Goal: Task Accomplishment & Management: Manage account settings

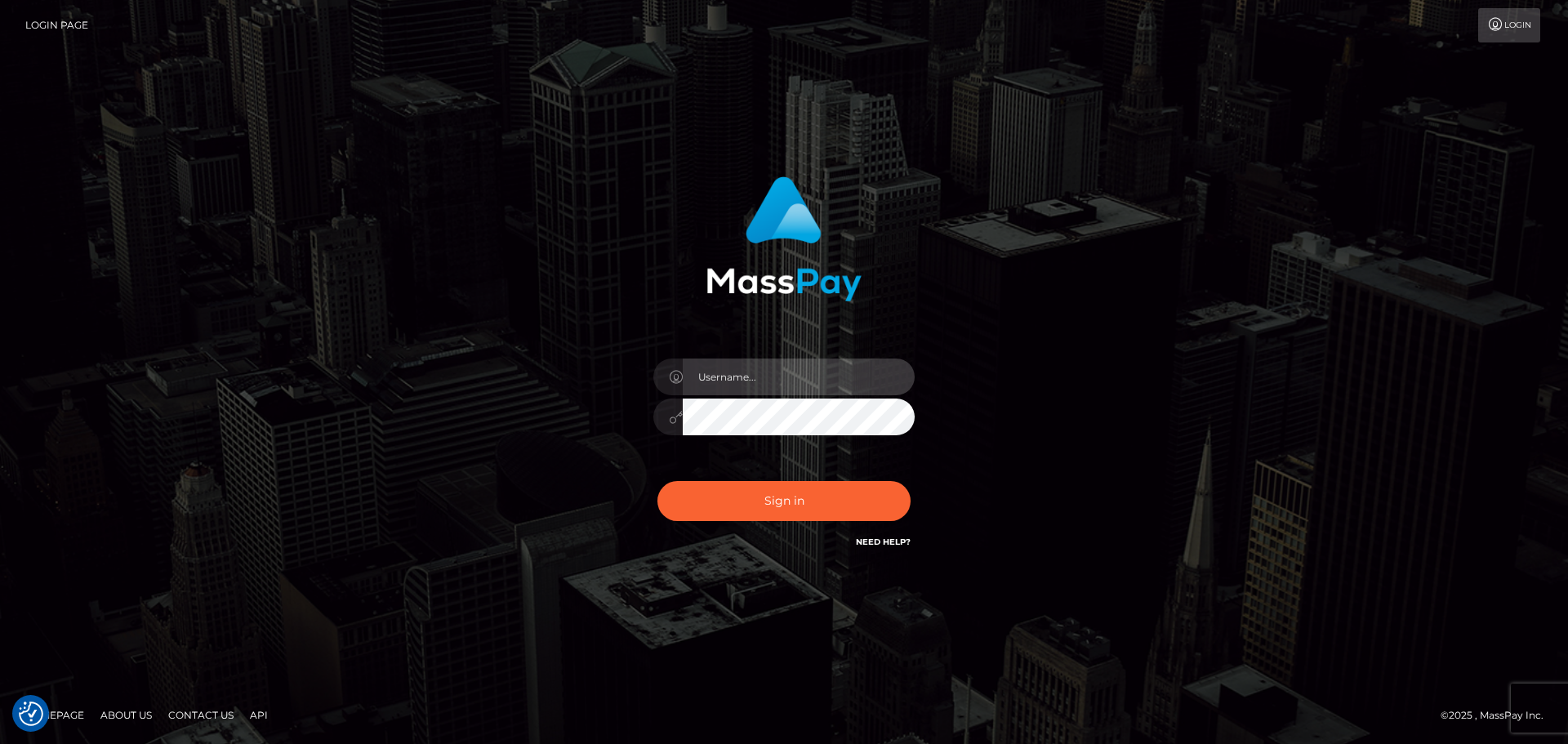
drag, startPoint x: 798, startPoint y: 382, endPoint x: 811, endPoint y: 382, distance: 13.0
click at [798, 382] on input "text" at bounding box center [798, 376] width 232 height 37
type input "bernice_lee"
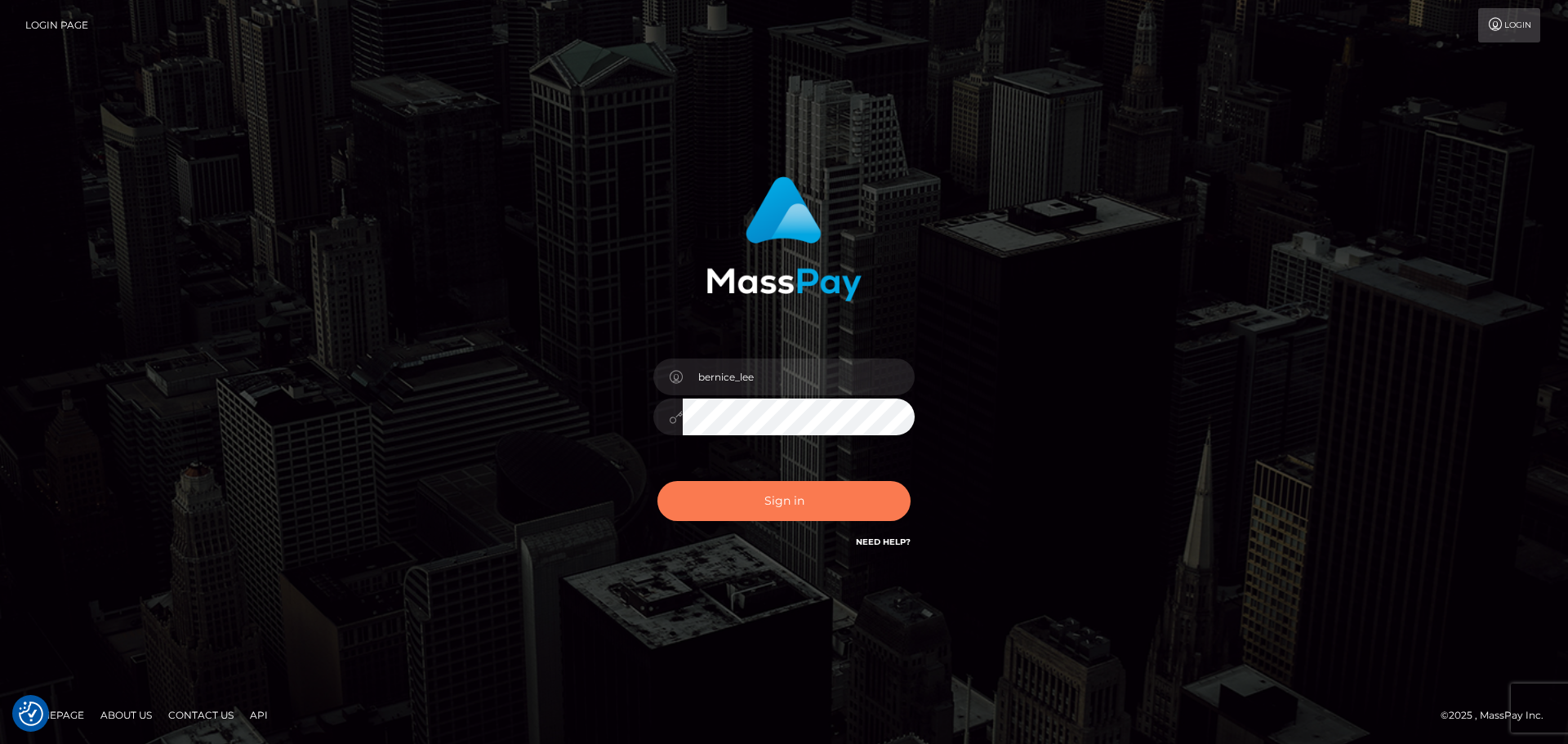
click at [796, 494] on button "Sign in" at bounding box center [783, 501] width 253 height 40
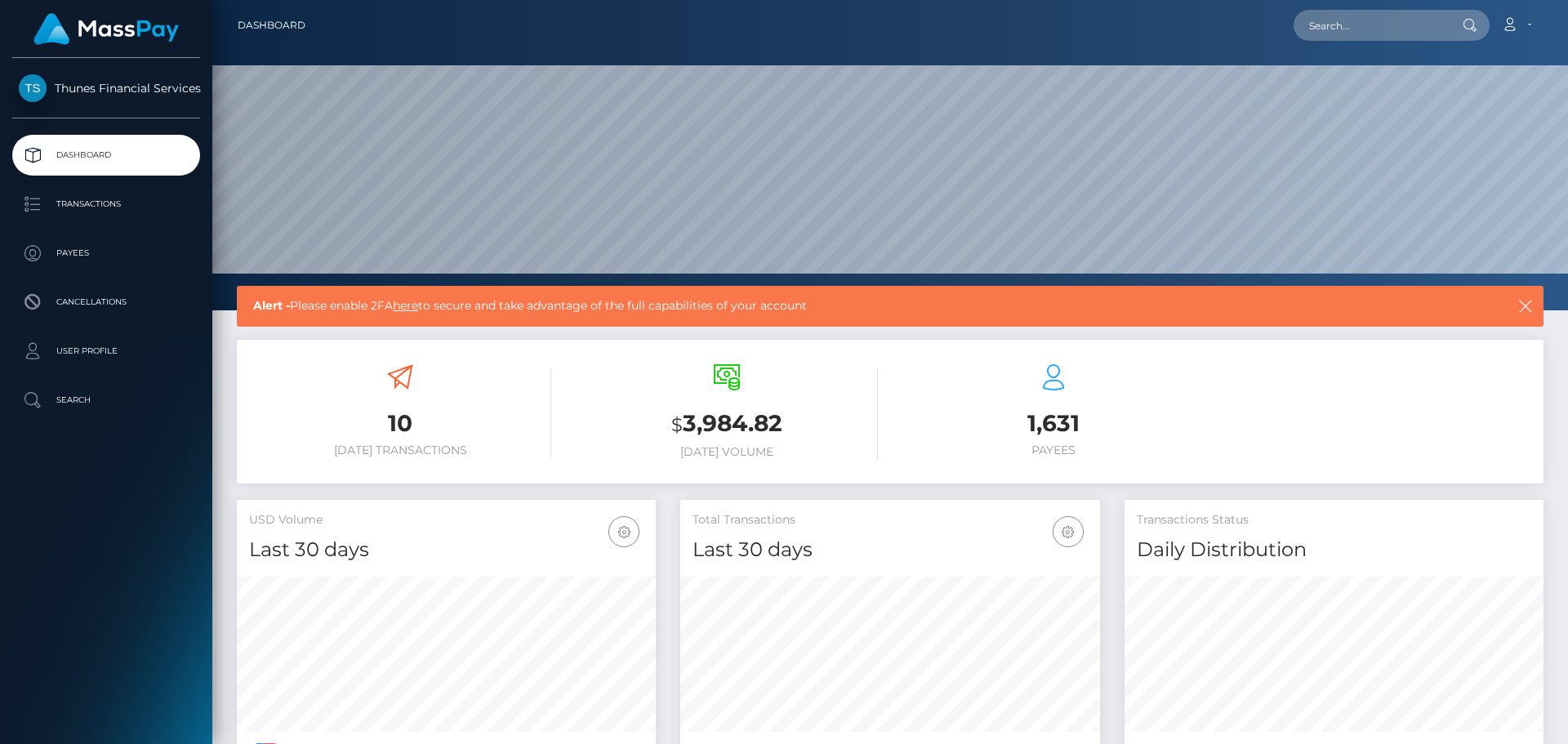
scroll to position [290, 419]
click at [86, 199] on p "Transactions" at bounding box center [106, 204] width 175 height 24
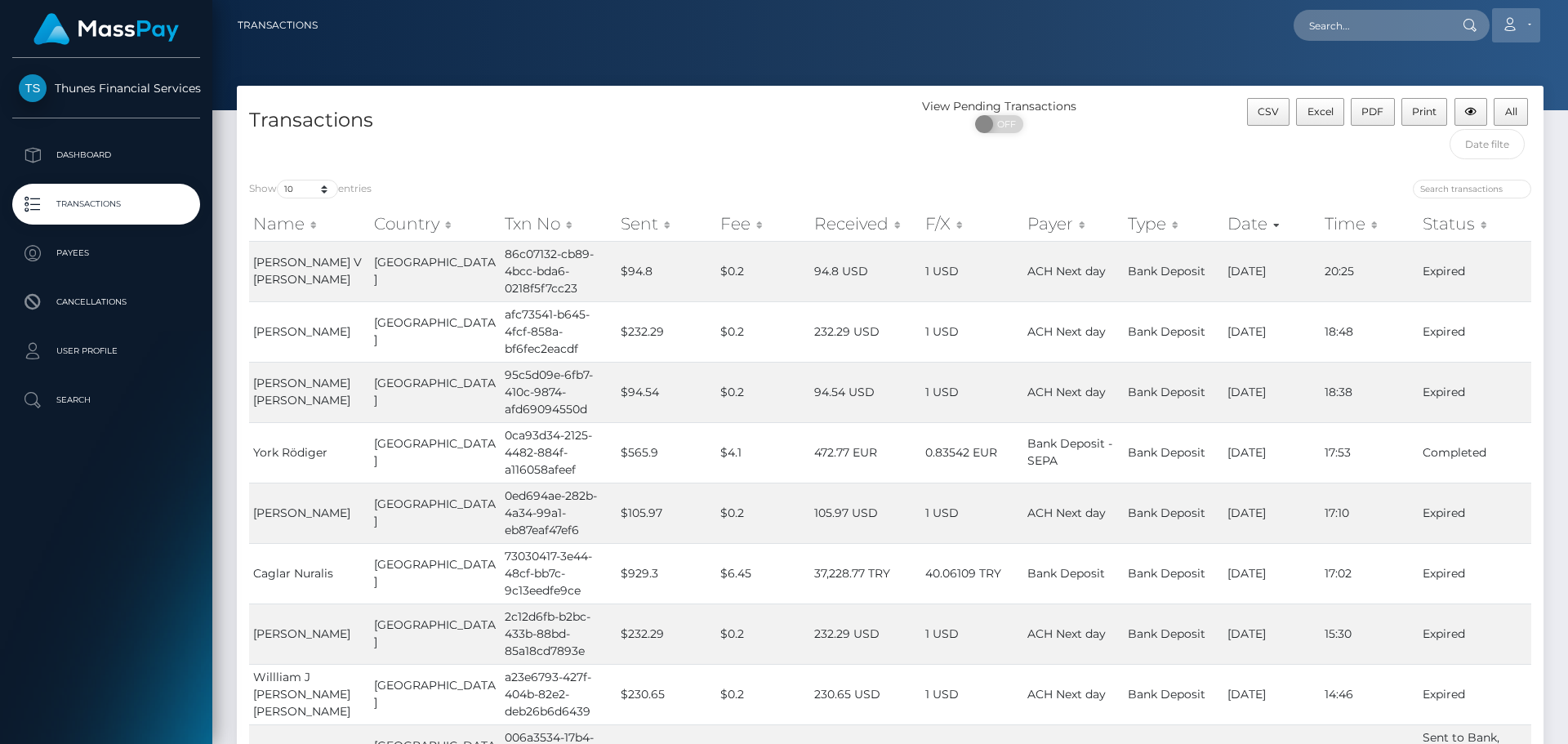
click at [1525, 22] on link "Account" at bounding box center [1515, 25] width 48 height 34
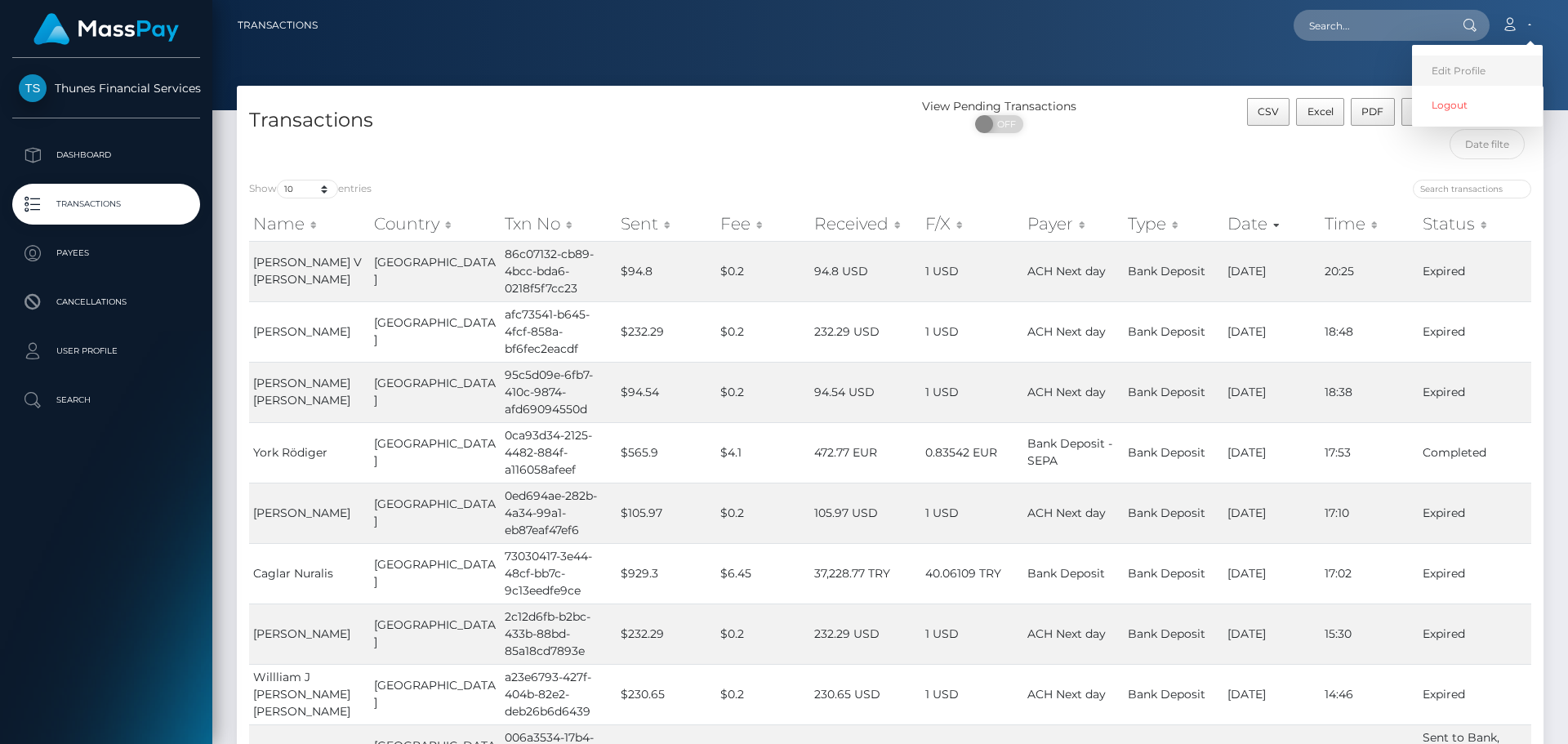
click at [1508, 72] on link "Edit Profile" at bounding box center [1477, 71] width 131 height 30
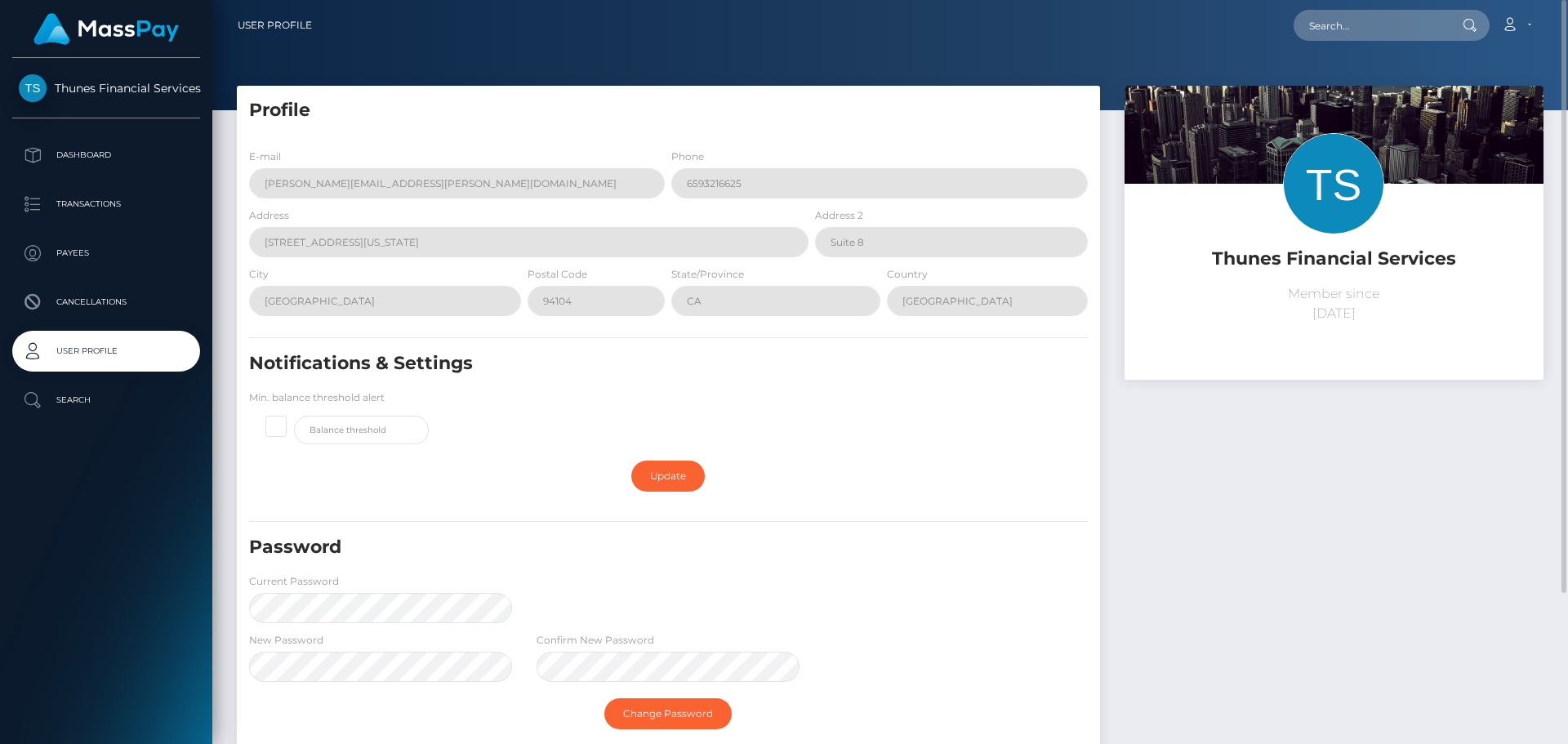
scroll to position [189, 0]
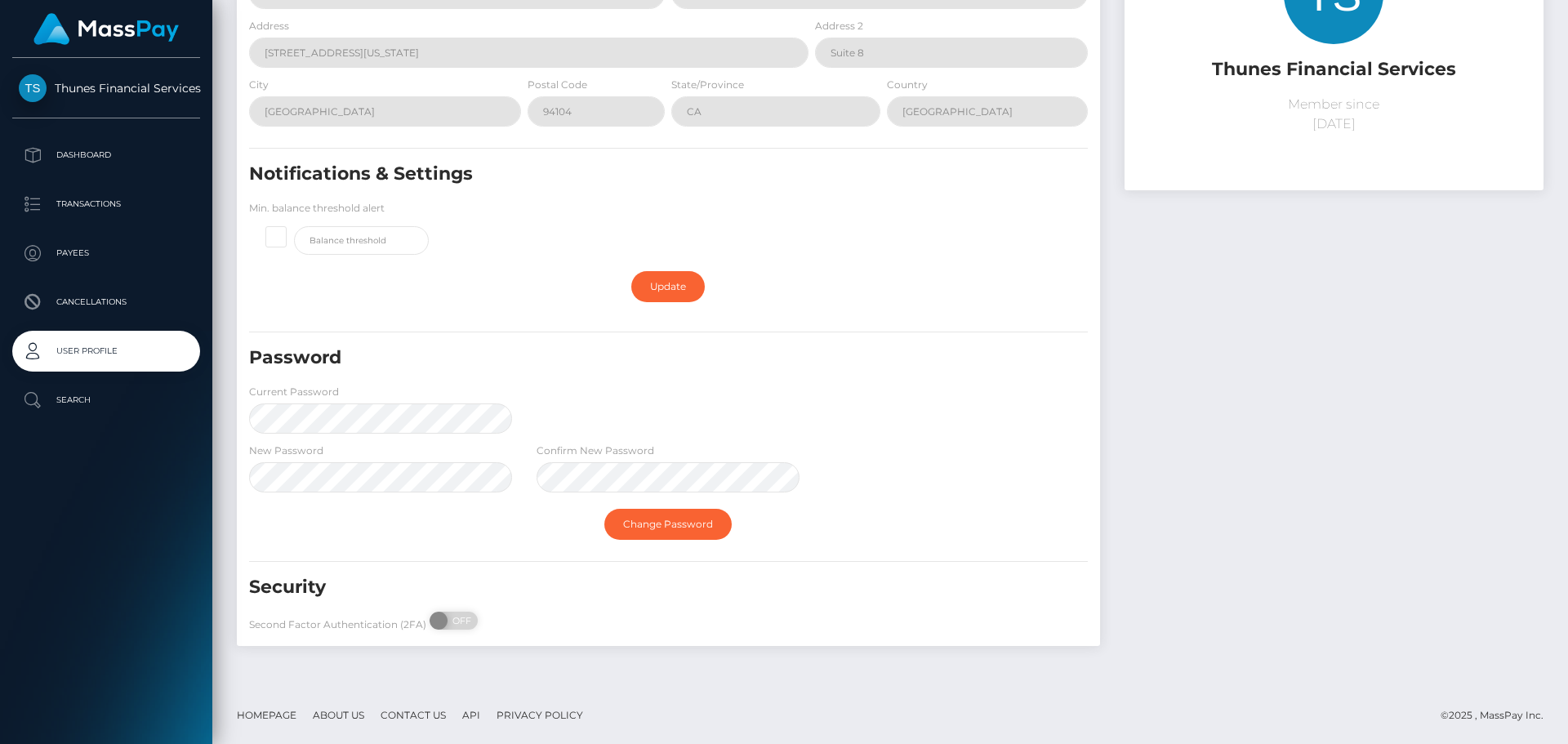
drag, startPoint x: 198, startPoint y: 712, endPoint x: 223, endPoint y: 715, distance: 25.2
click at [198, 711] on div "Thunes Financial Services Dashboard Transactions Payees Cancellations" at bounding box center [106, 400] width 212 height 683
click at [251, 714] on link "Homepage" at bounding box center [266, 715] width 72 height 25
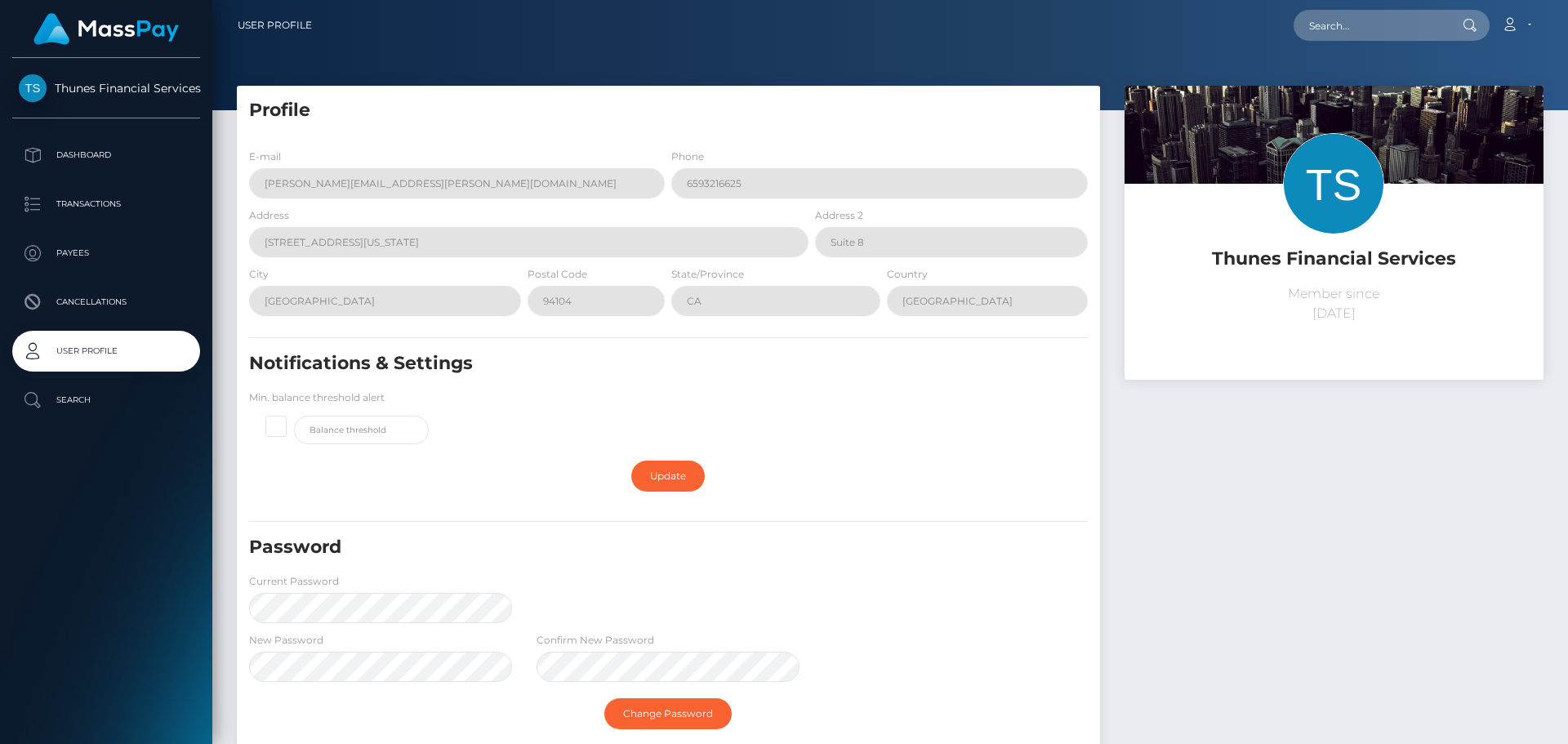
click at [1045, 510] on form "E-mail bernice.lee@thunes.com Phone 6593216625 Address 345 California St Addres…" at bounding box center [668, 487] width 839 height 680
click at [109, 88] on span "Thunes Financial Services" at bounding box center [106, 88] width 188 height 15
click at [1325, 295] on p "Member since September 25, 2025" at bounding box center [1333, 304] width 394 height 40
click at [1325, 247] on h5 "Thunes Financial Services" at bounding box center [1333, 259] width 394 height 25
click at [87, 156] on p "Dashboard" at bounding box center [106, 155] width 175 height 24
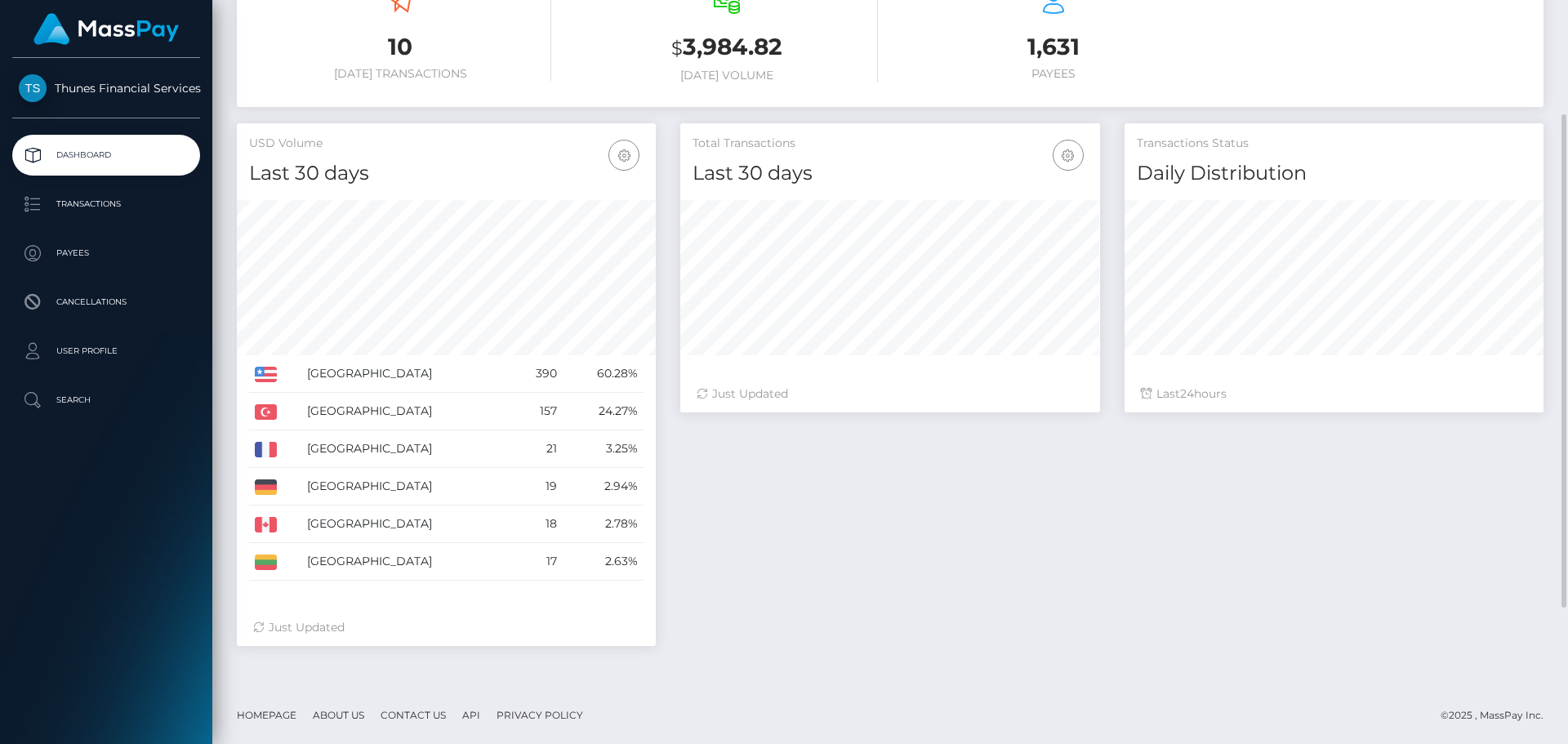
scroll to position [50, 0]
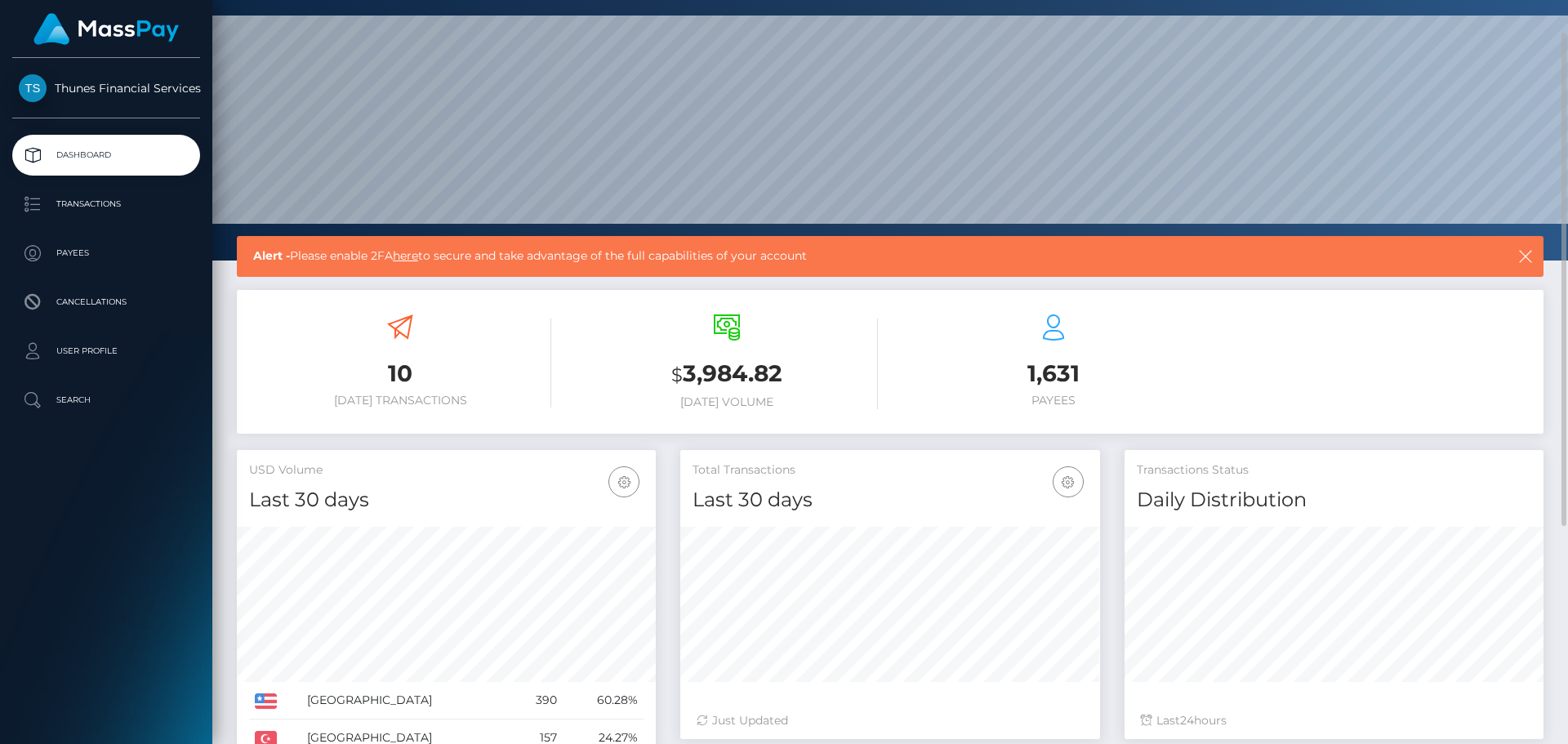
click at [414, 259] on link "here" at bounding box center [405, 256] width 25 height 15
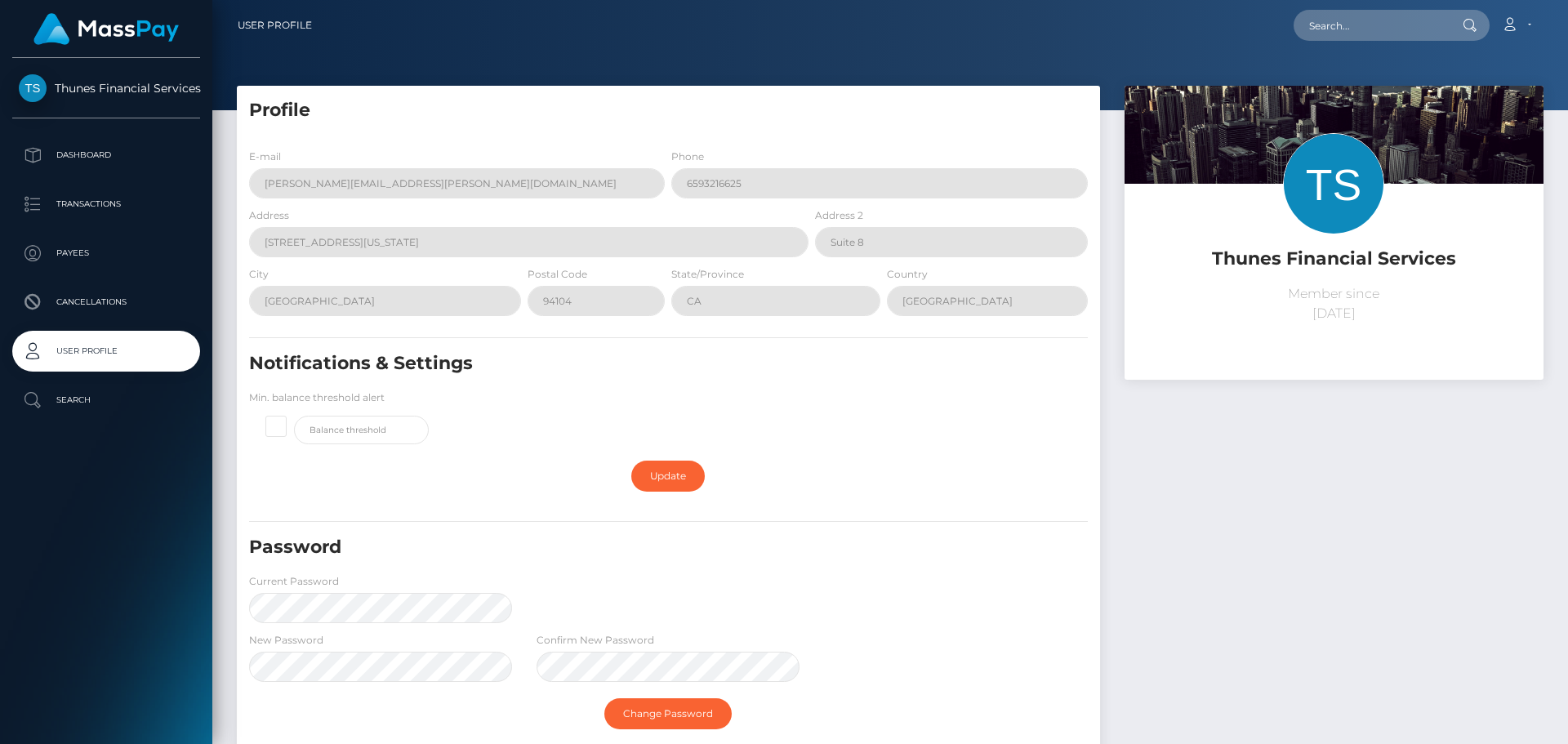
scroll to position [164, 0]
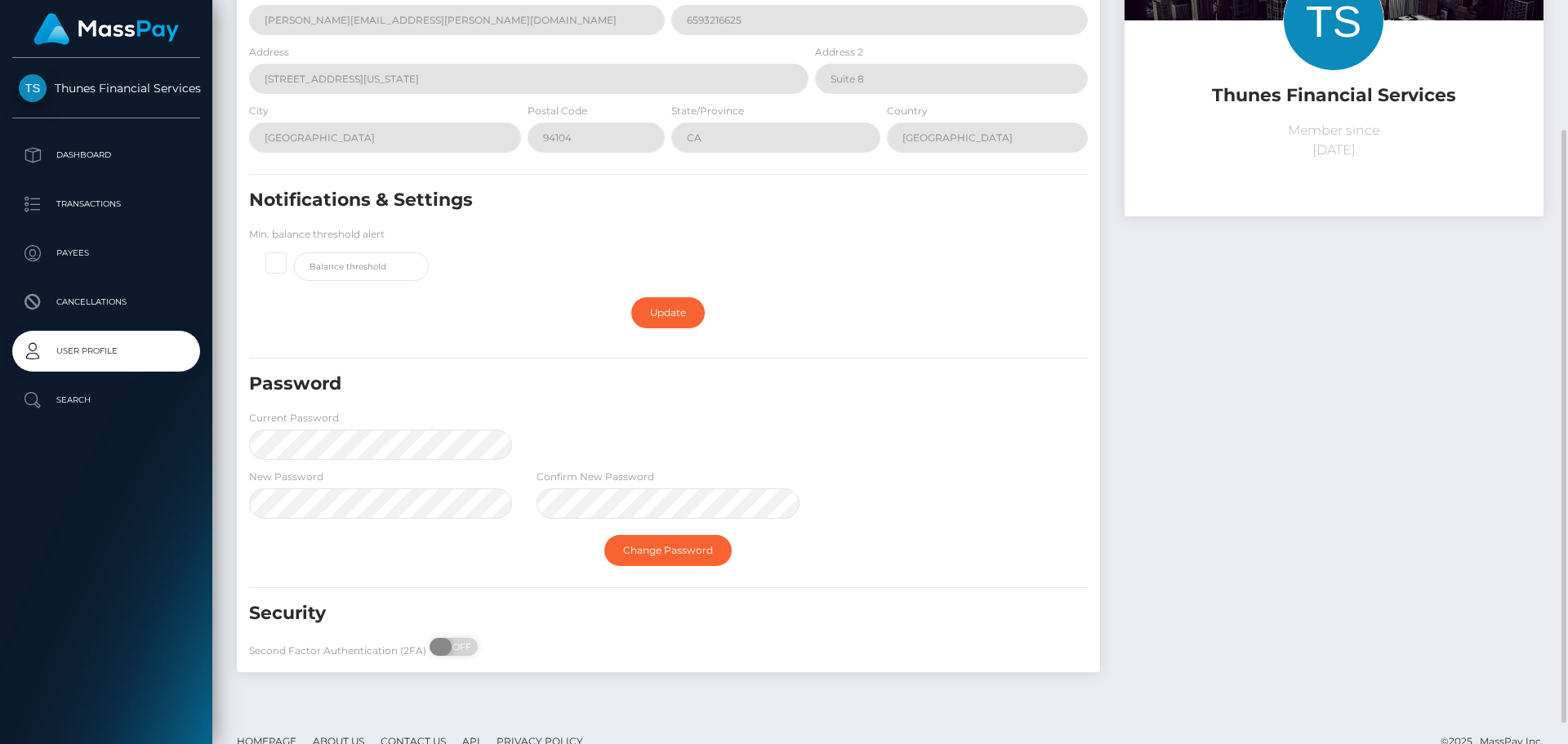
click at [448, 647] on span at bounding box center [440, 646] width 22 height 18
checkbox input "true"
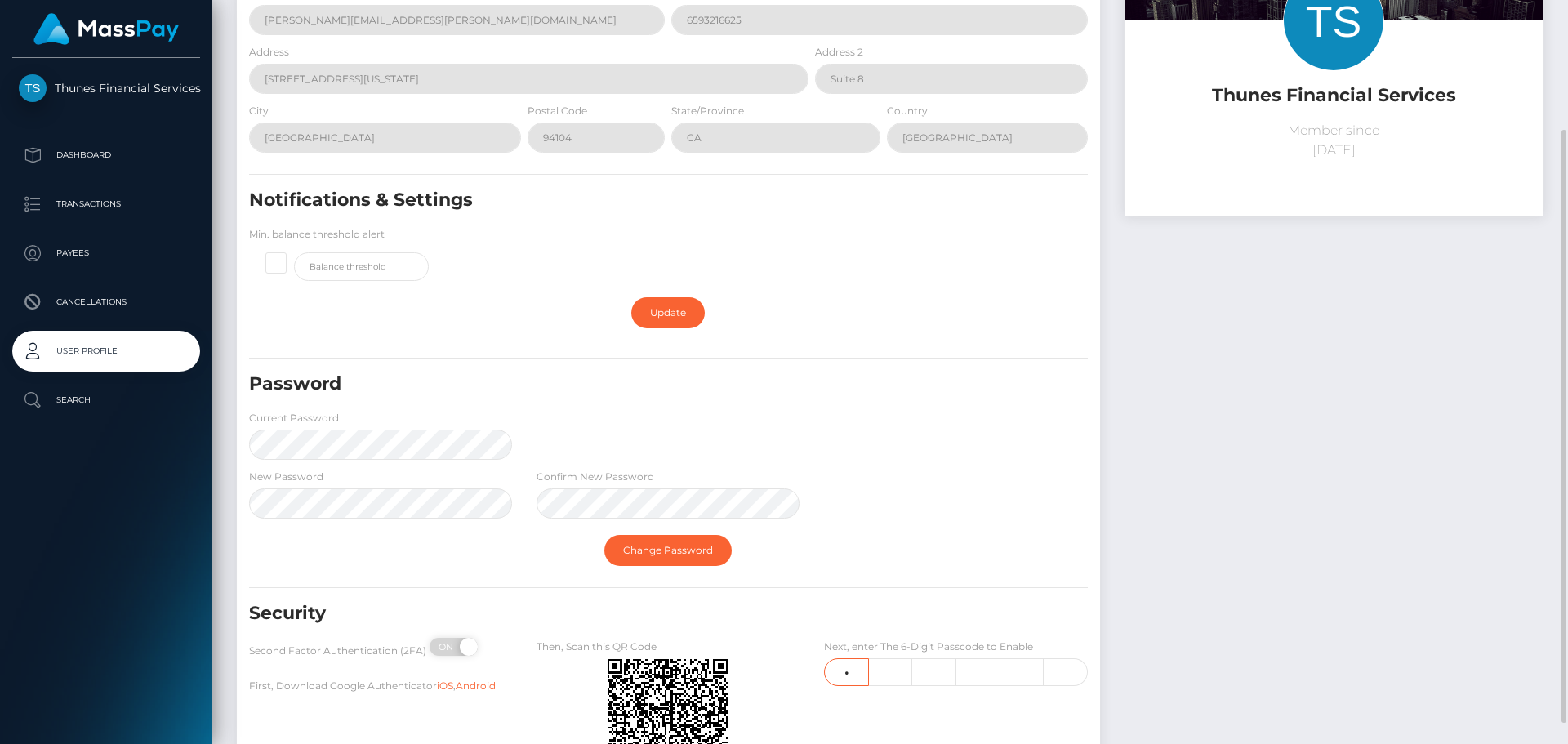
type input "2"
type input "4"
type input "1"
type input "0"
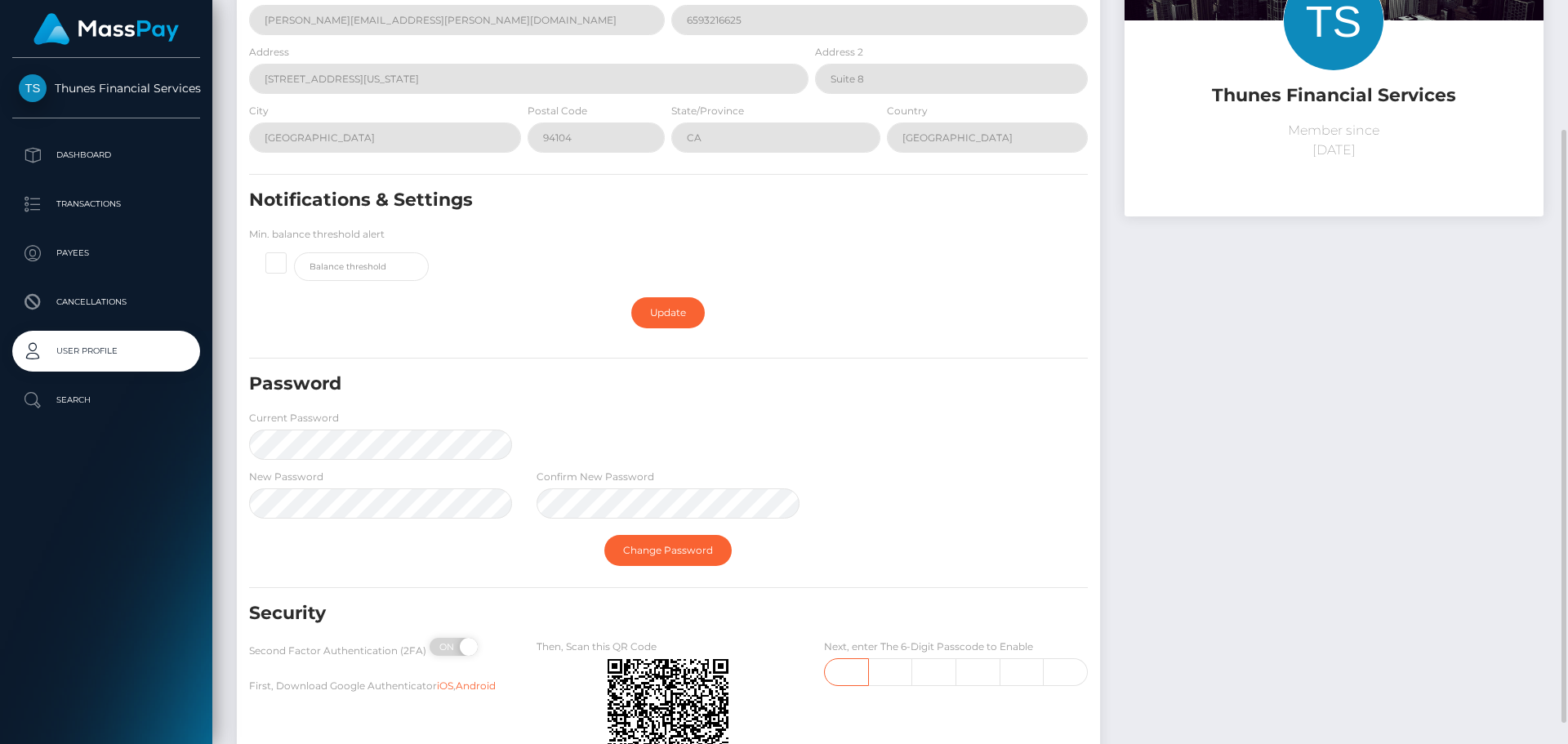
type input "2"
type input "1"
type input "0"
type input "2"
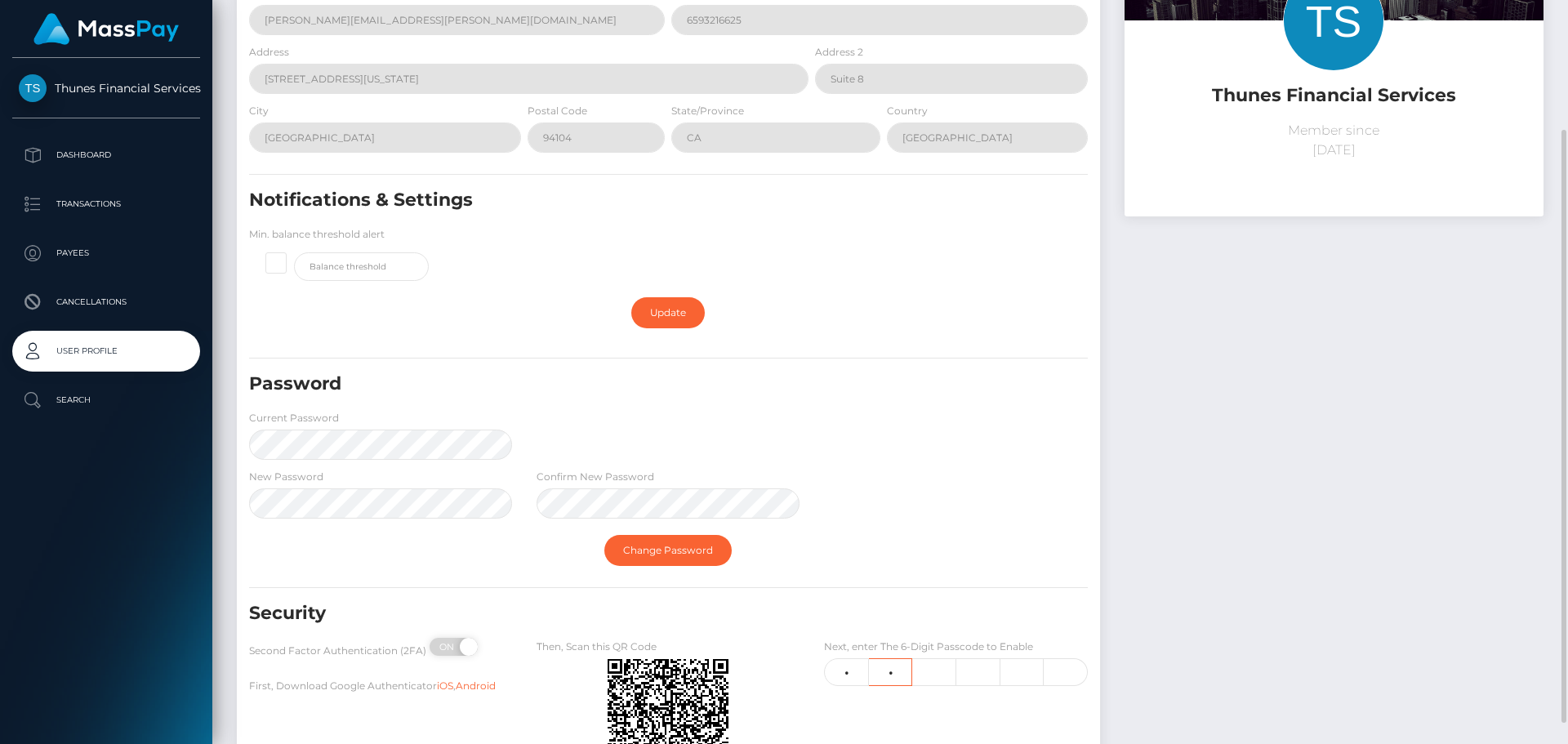
type input "1"
type input "2"
type input "4"
type input "1"
type input "0"
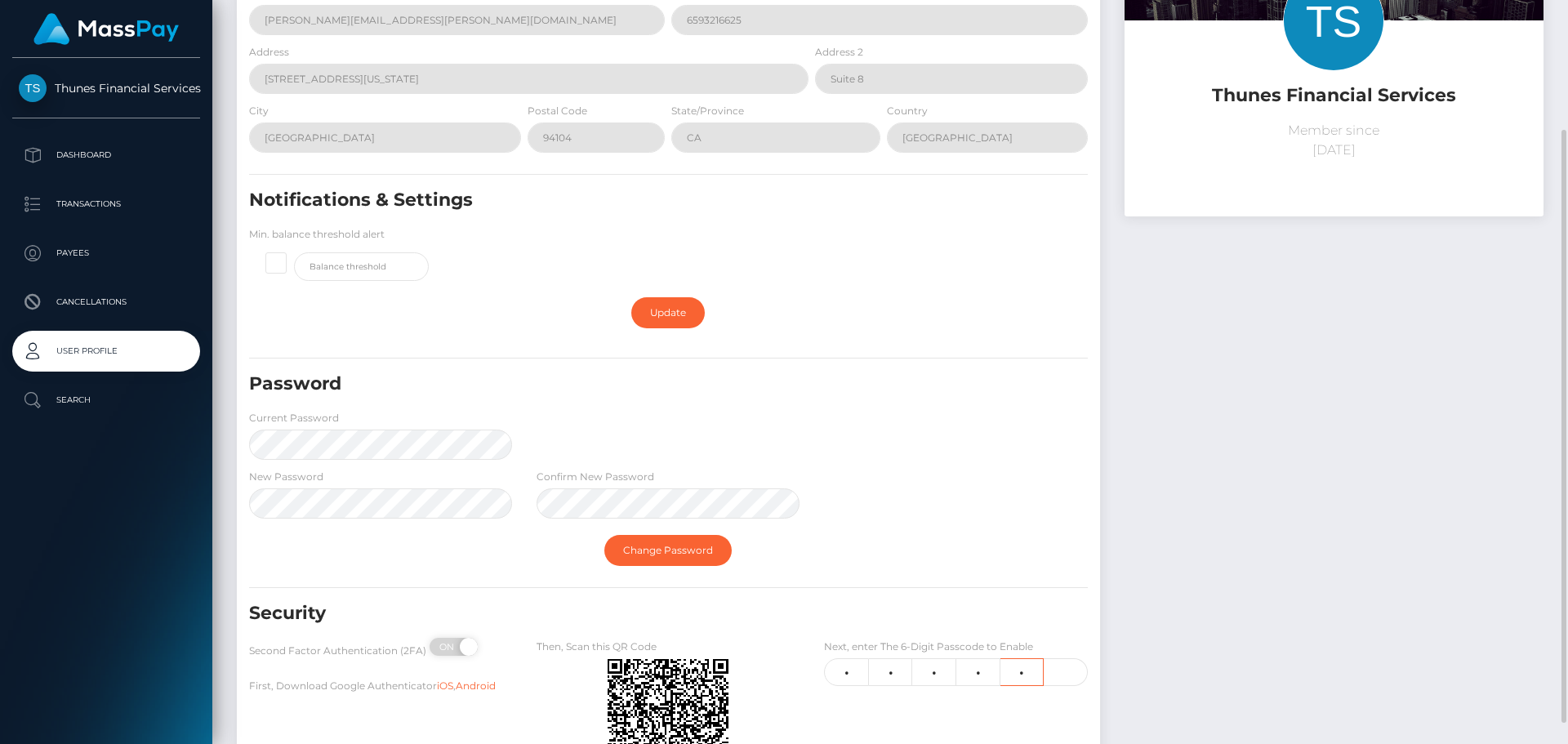
type input "1"
type input "8"
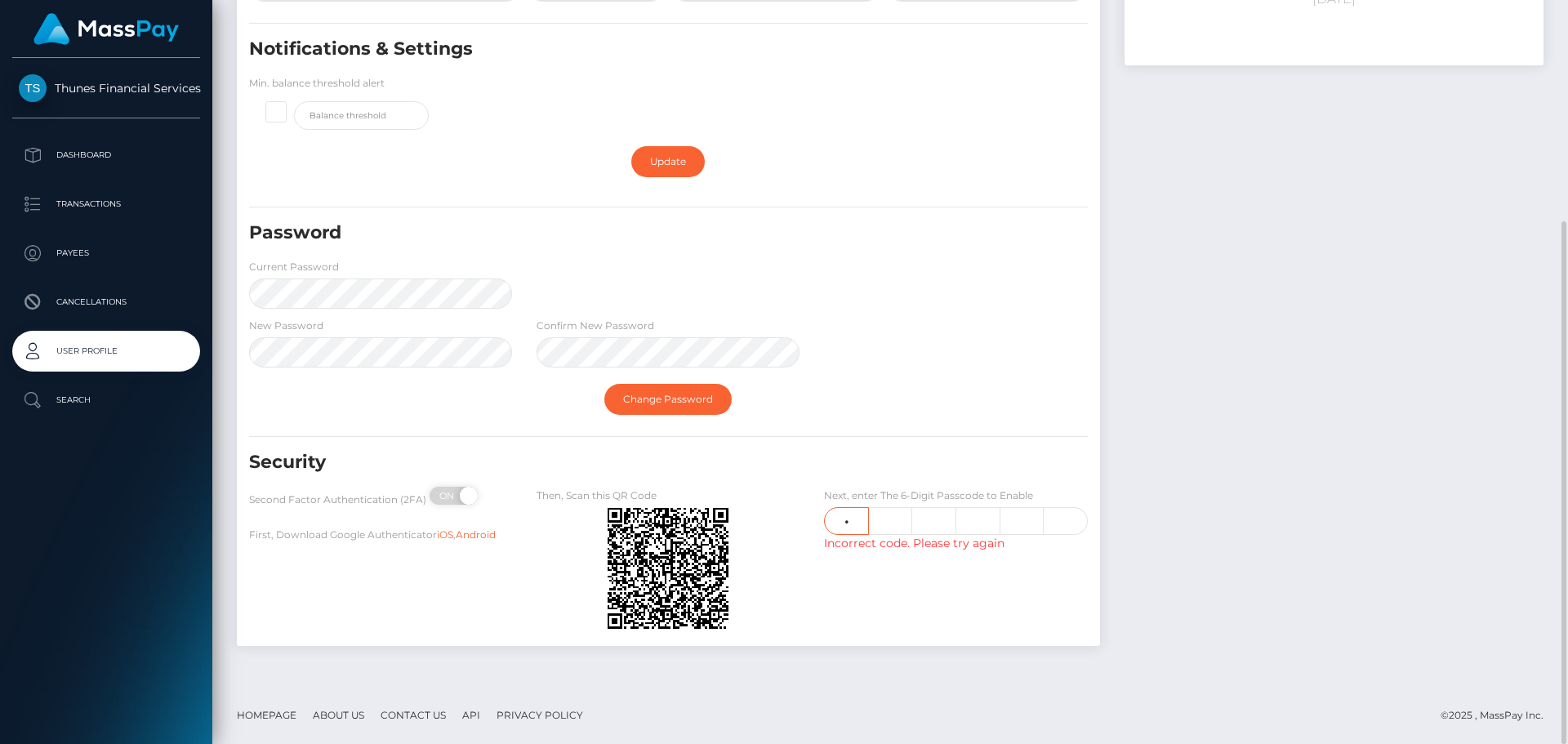
type input "9"
type input "4"
type input "3"
type input "9"
type input "1"
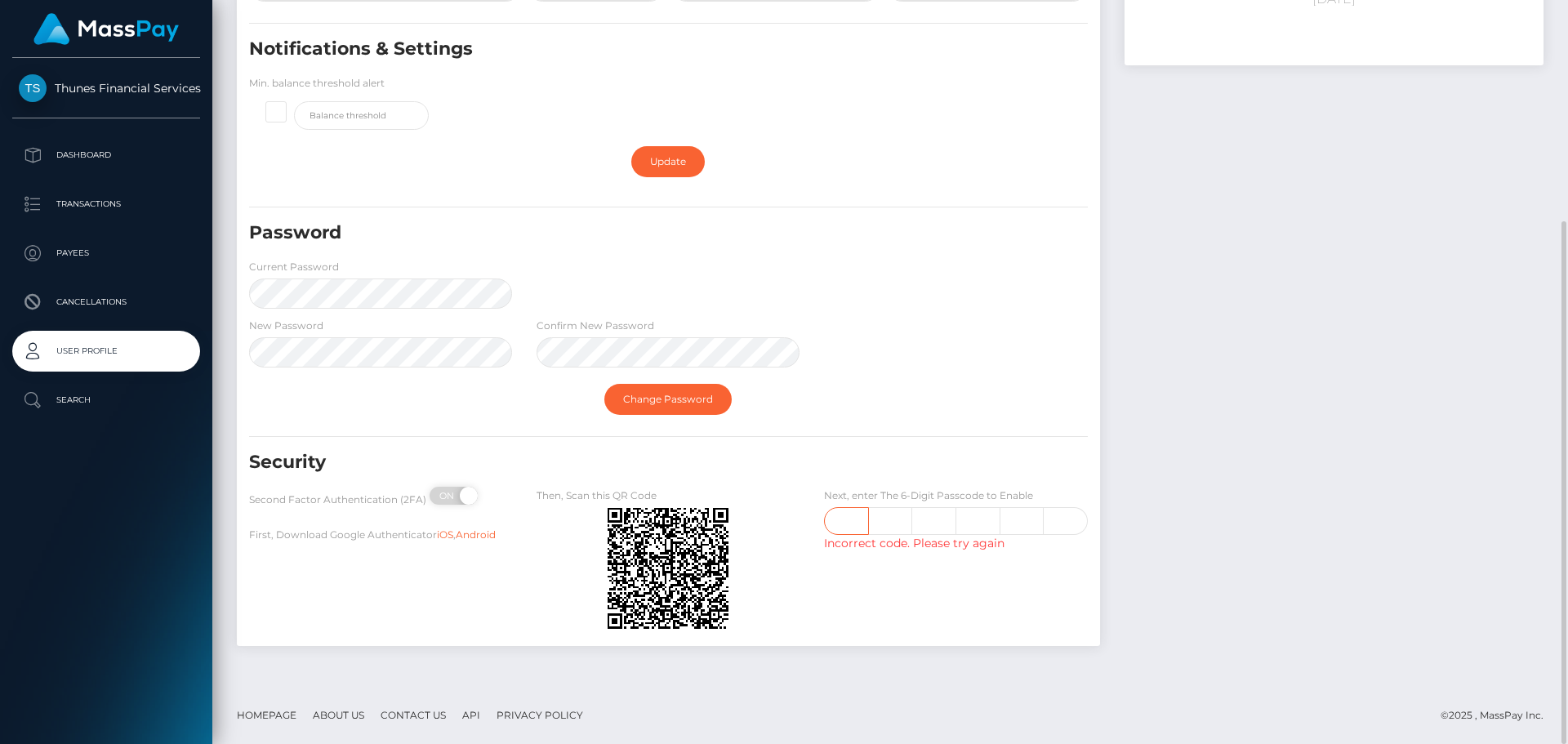
type input "9"
type input "4"
type input "3"
type input "9"
type input "0"
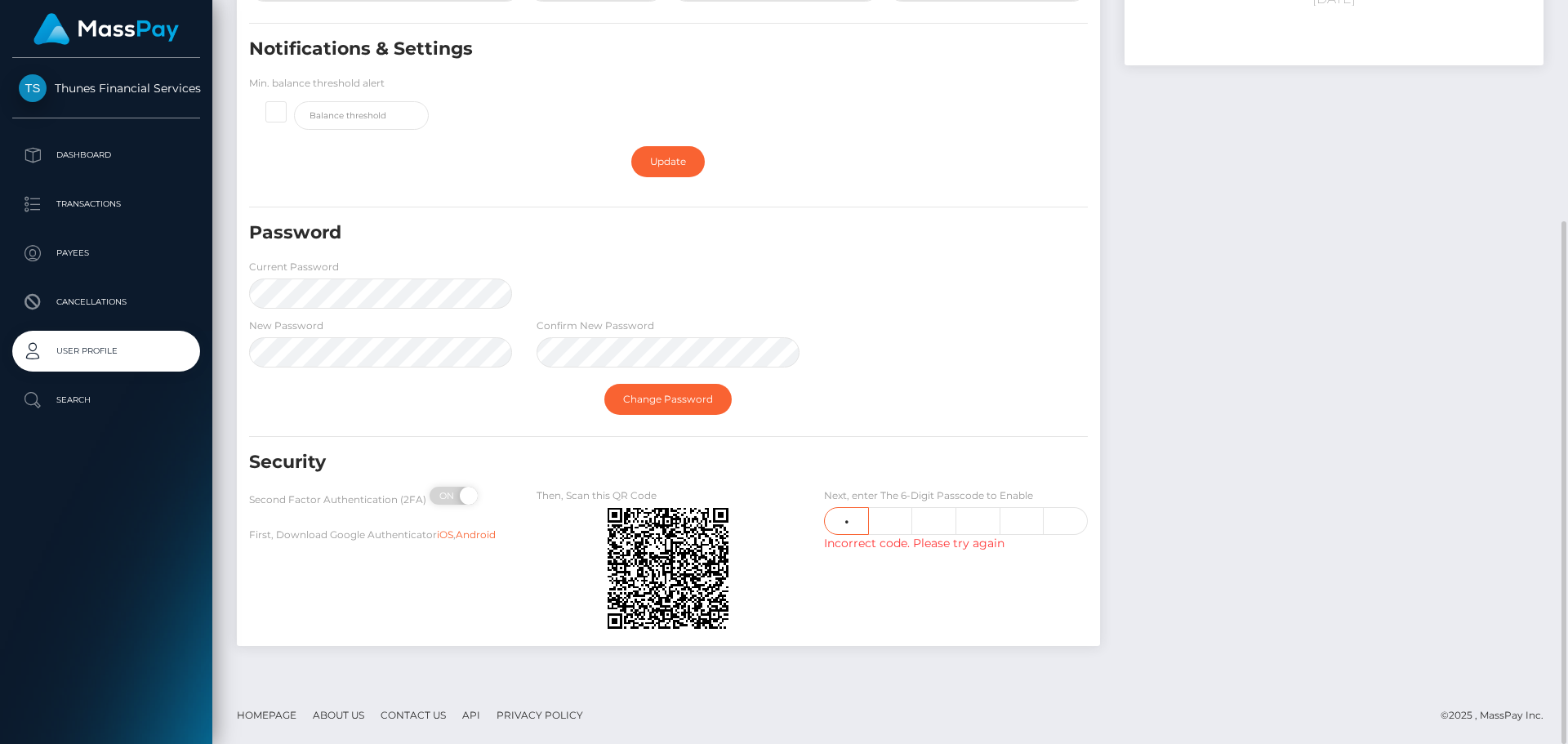
type input "8"
type input "3"
type input "1"
type input "6"
type input "3"
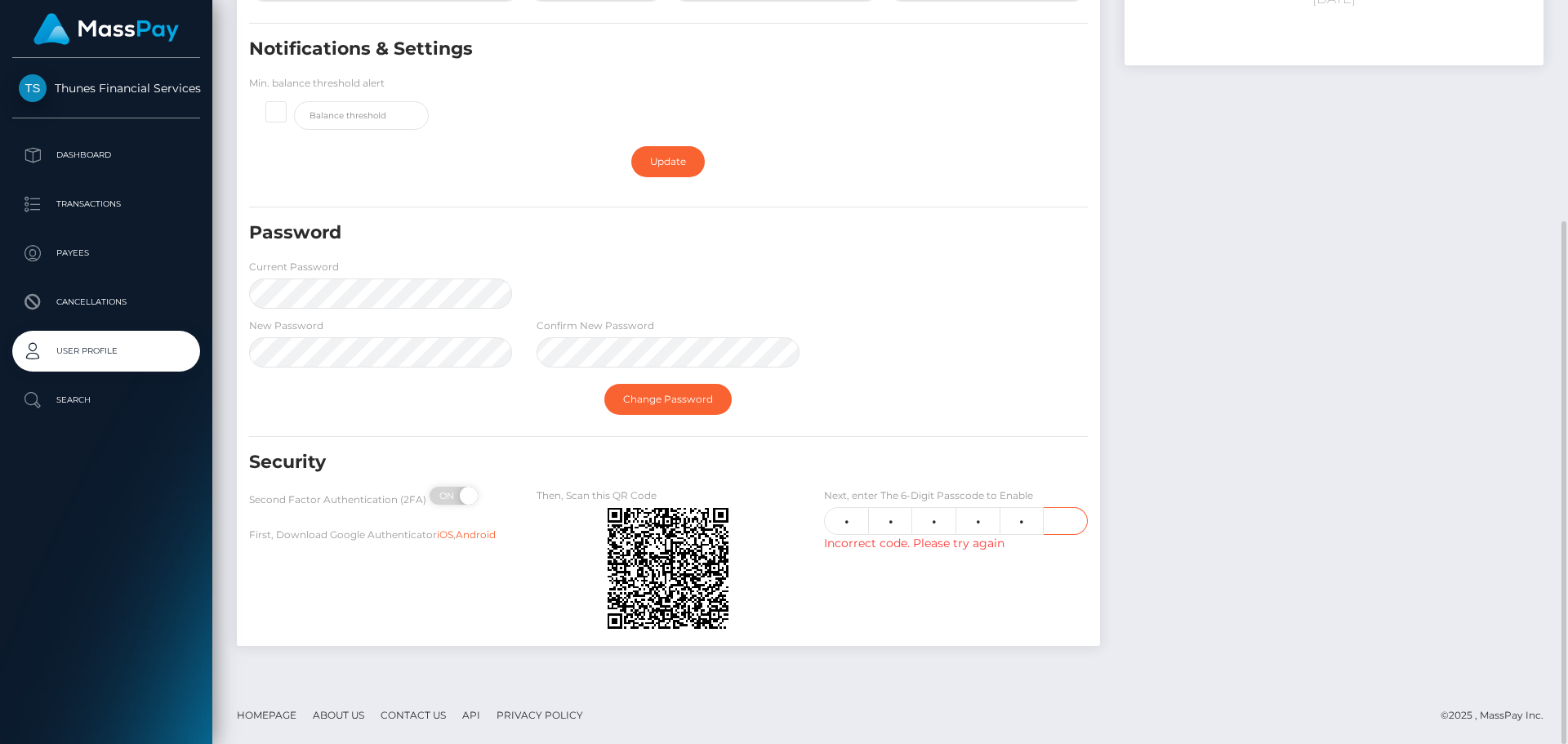
type input "0"
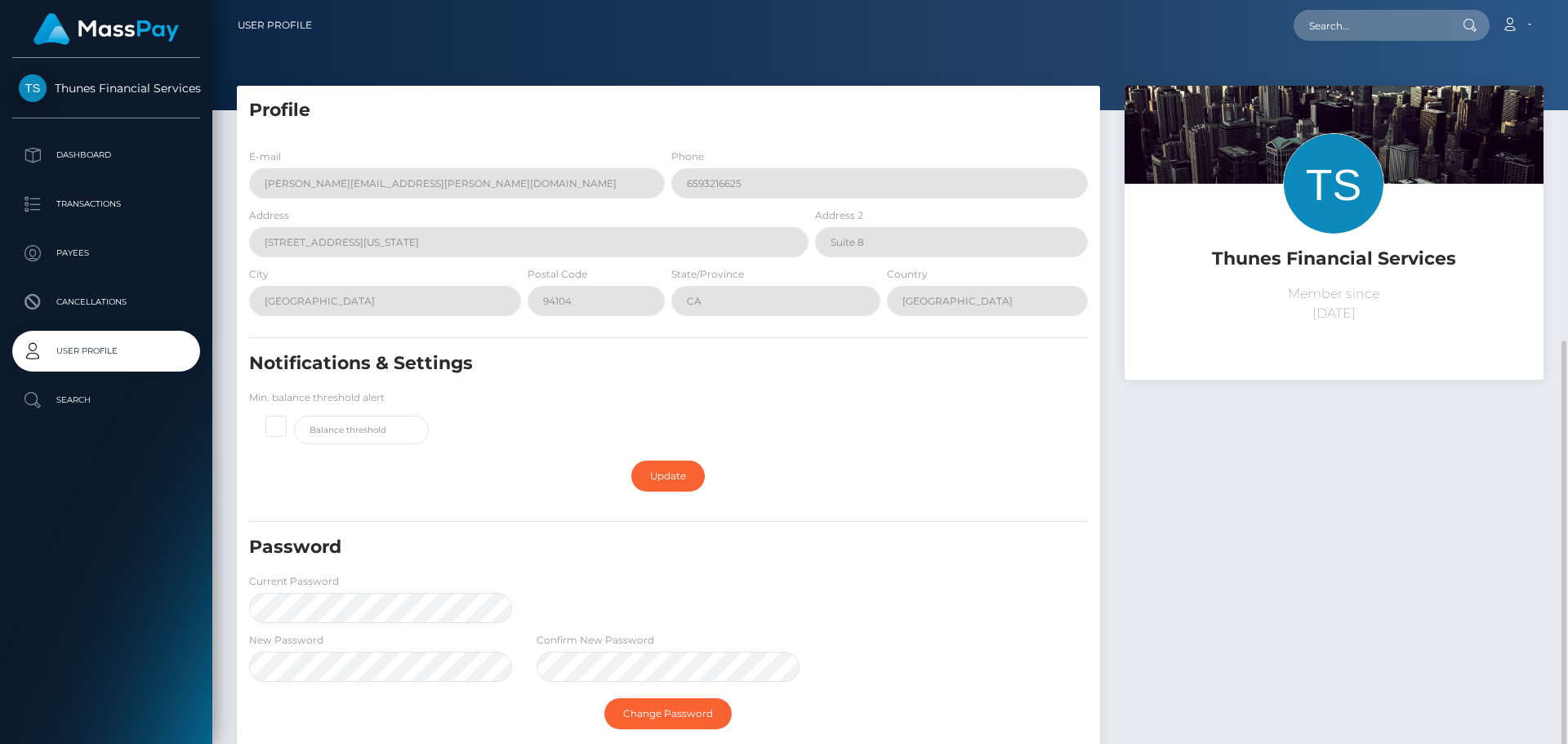
scroll to position [189, 0]
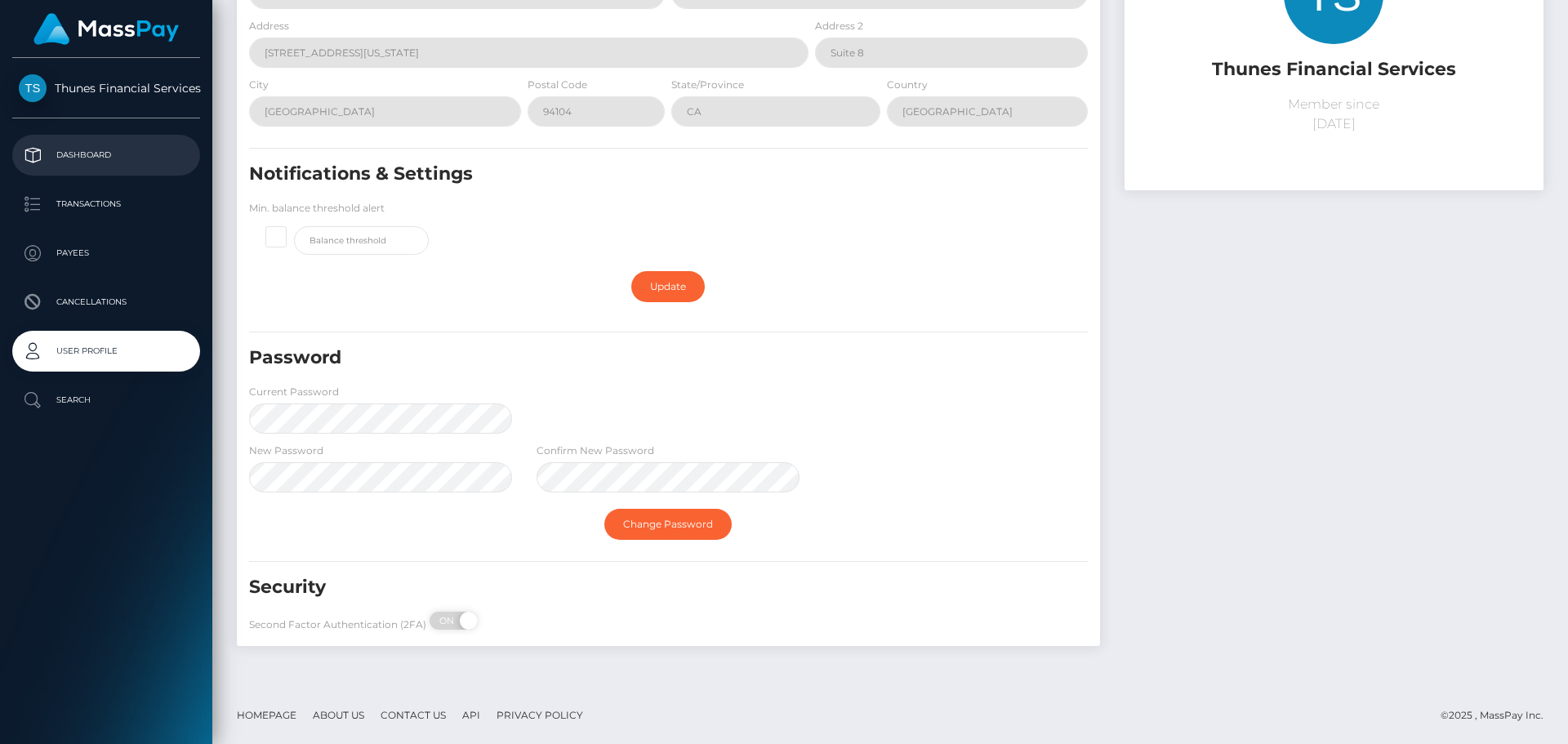
click at [100, 162] on p "Dashboard" at bounding box center [106, 155] width 175 height 24
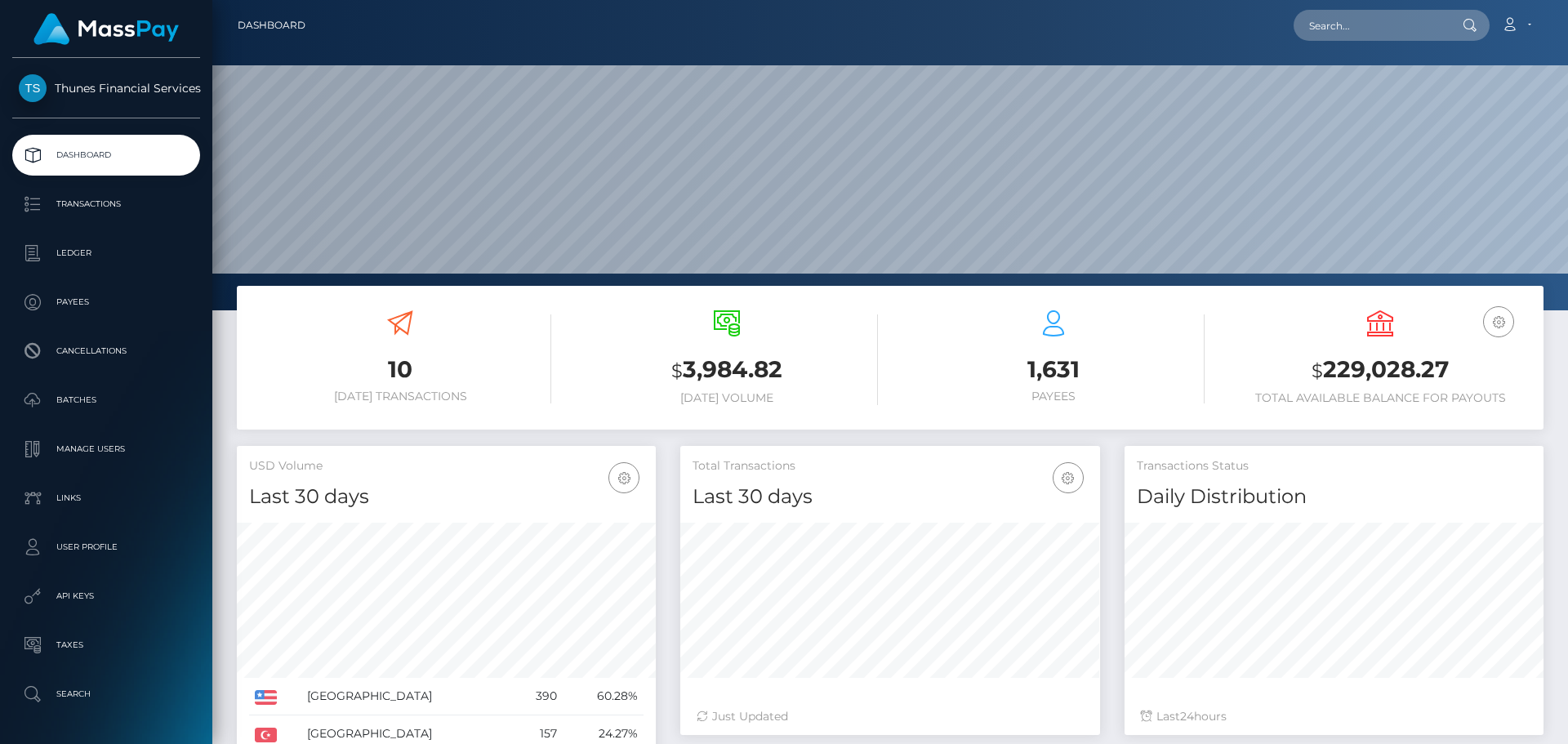
scroll to position [290, 419]
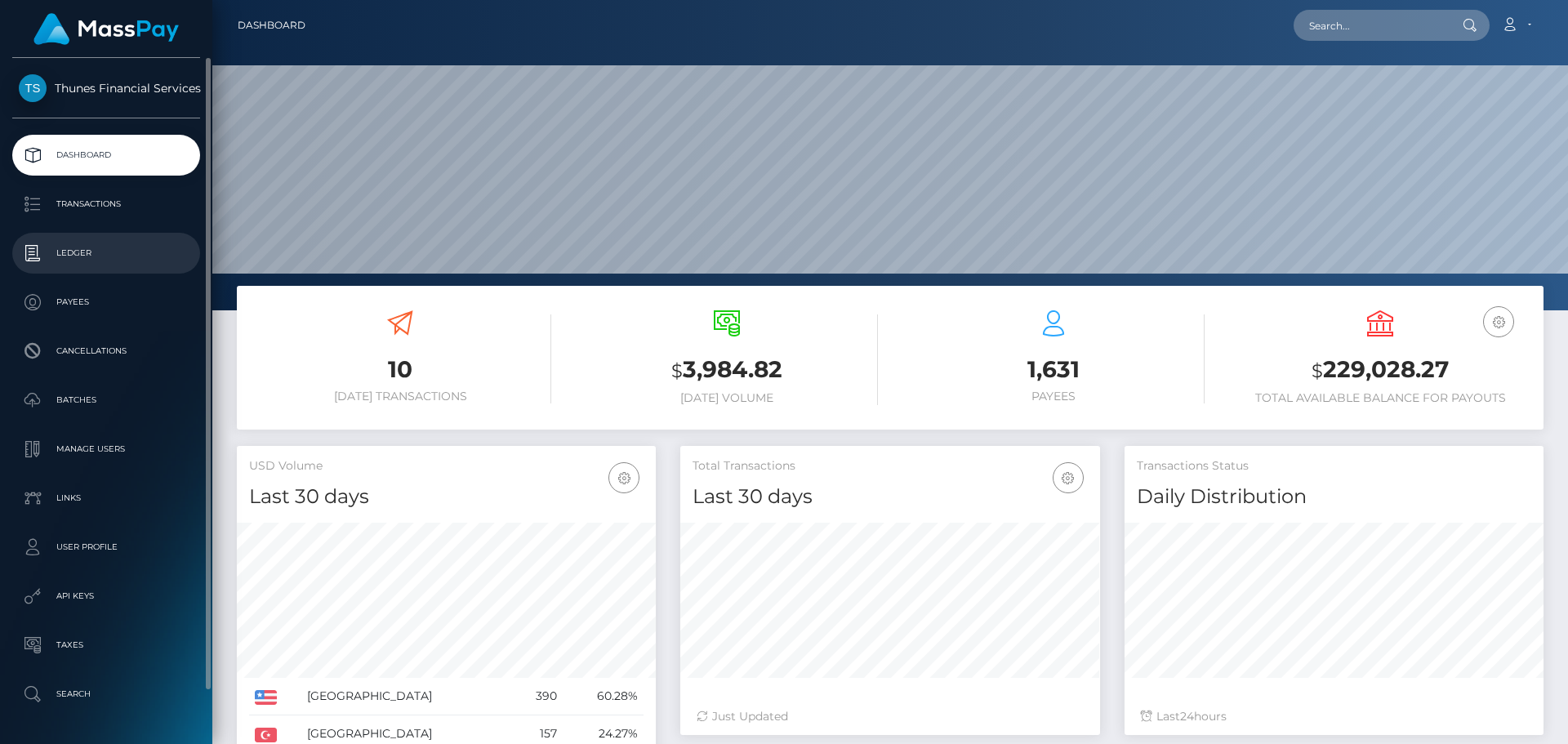
click at [86, 252] on p "Ledger" at bounding box center [106, 253] width 175 height 24
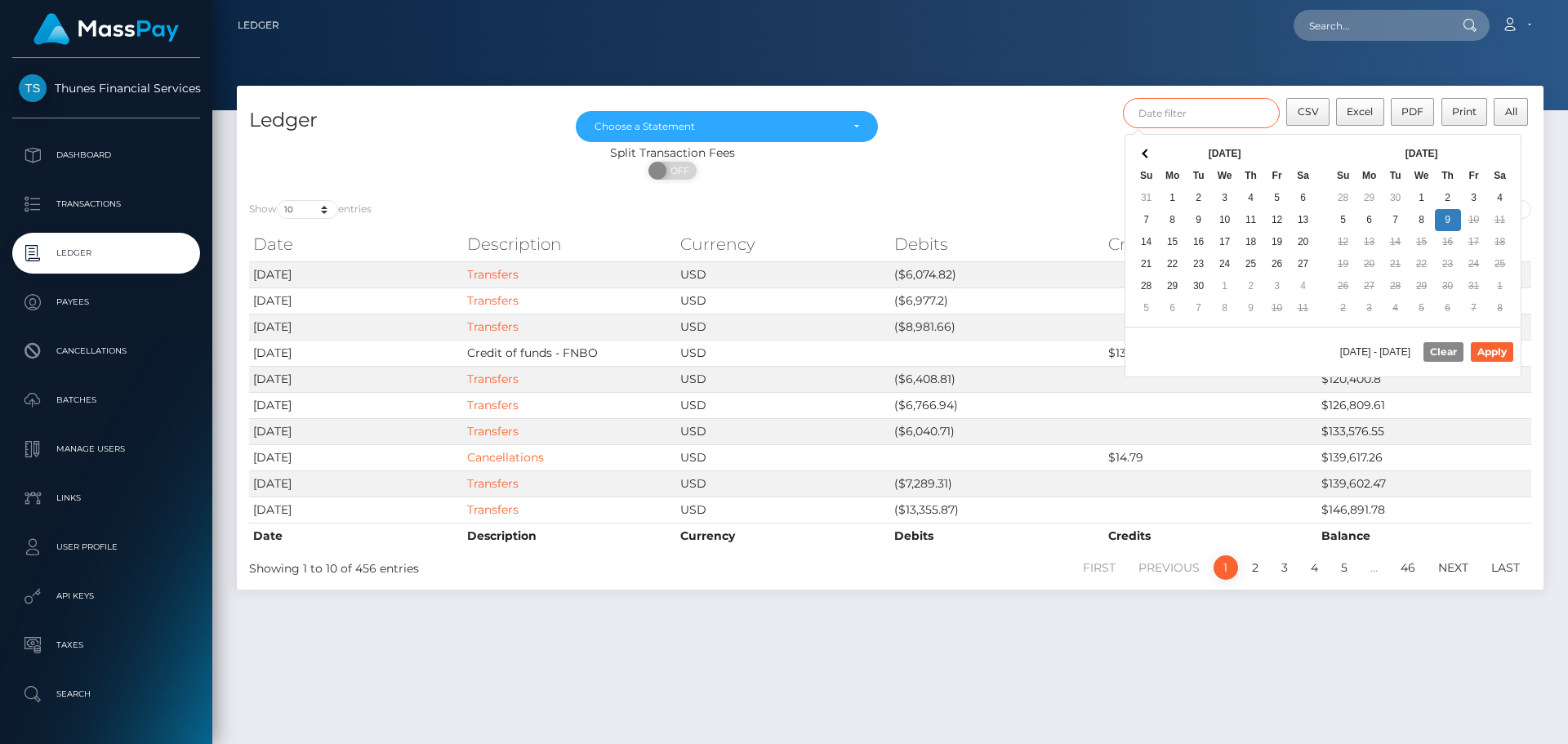
click at [1223, 121] on input "text" at bounding box center [1201, 113] width 158 height 30
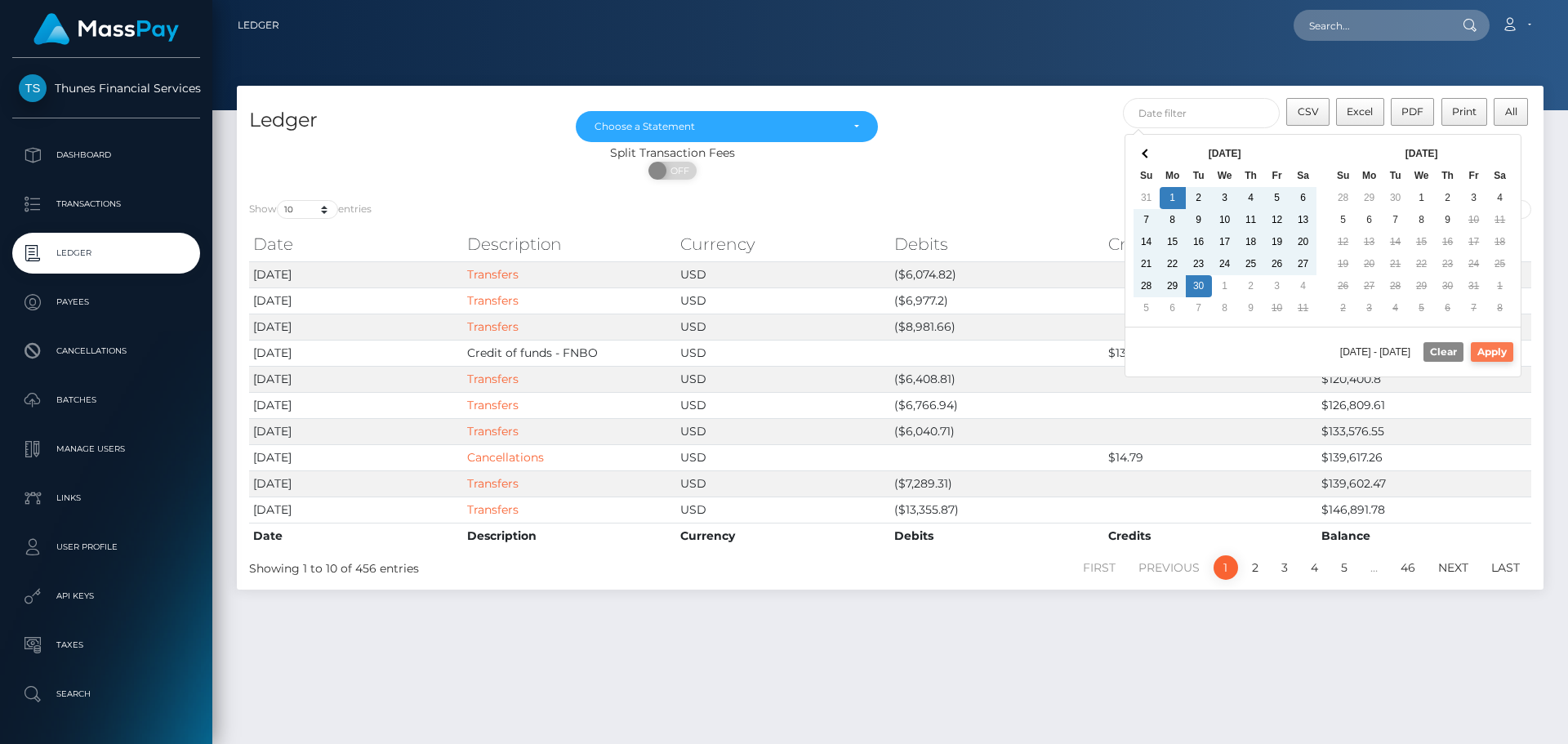
click at [1498, 347] on button "Apply" at bounding box center [1491, 352] width 42 height 20
type input "09/01/2025 - 09/30/2025"
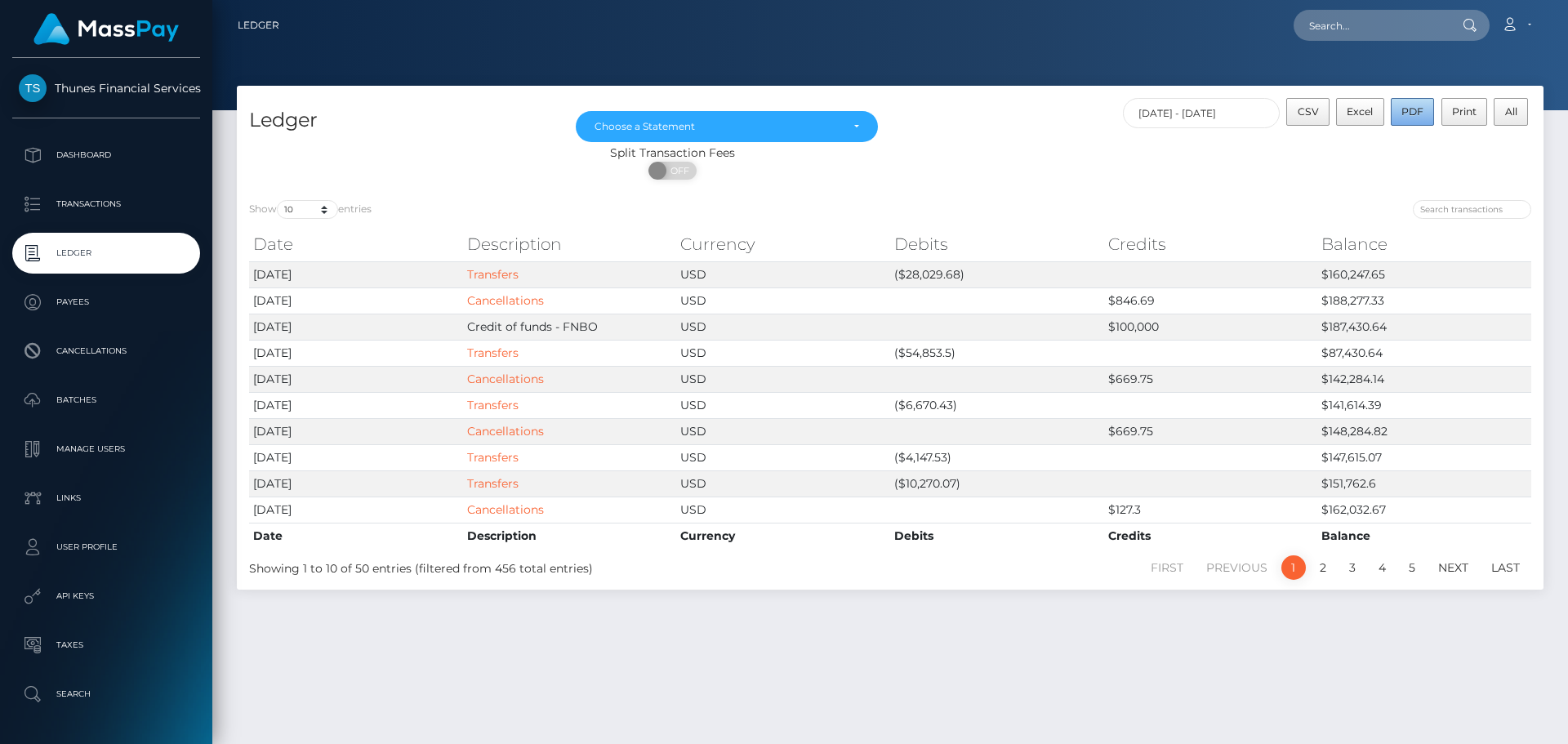
click at [1420, 112] on span "PDF" at bounding box center [1411, 111] width 22 height 12
click at [795, 127] on div "Choose a Statement" at bounding box center [716, 127] width 245 height 13
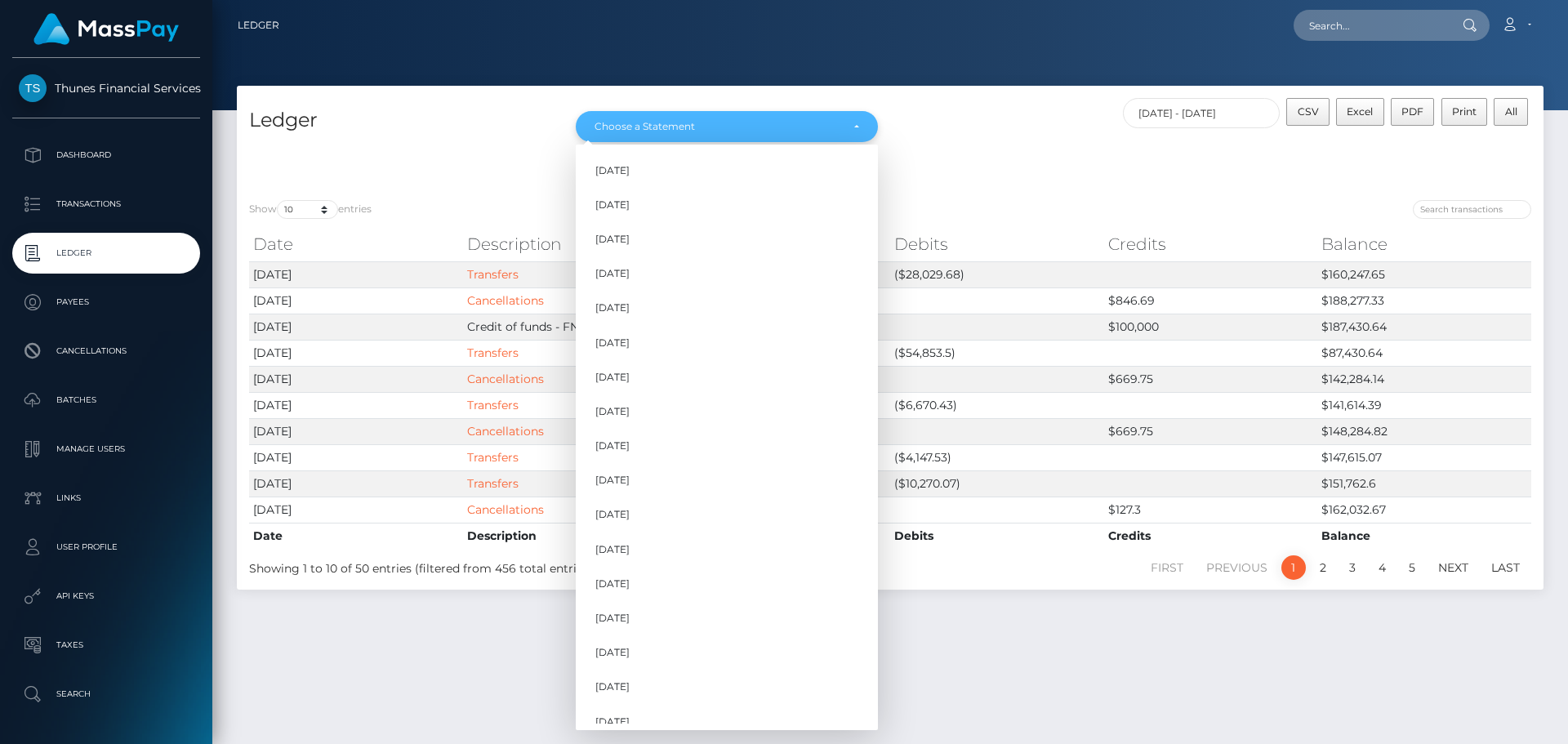
click at [795, 127] on div "Choose a Statement" at bounding box center [716, 127] width 245 height 13
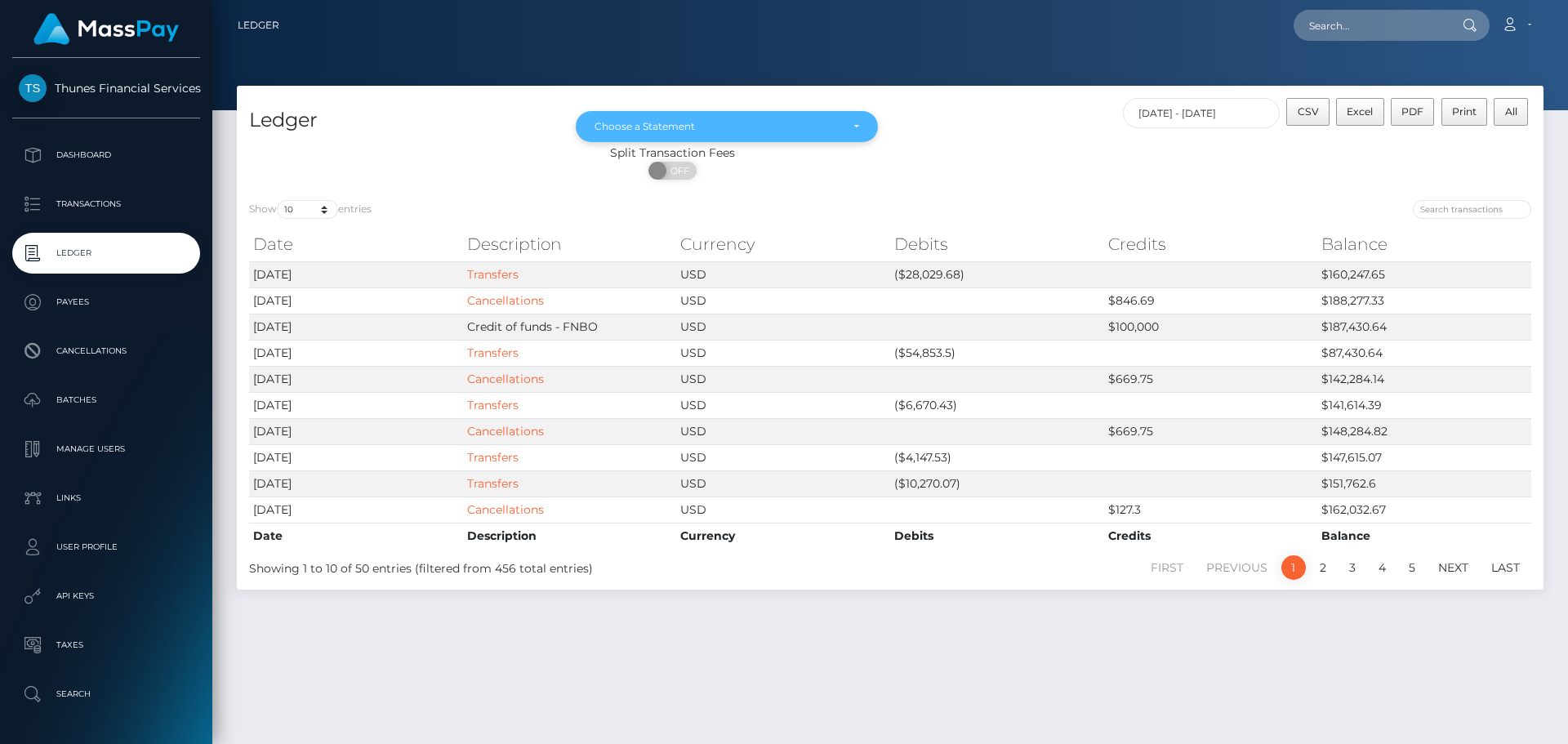
click at [795, 127] on div "Choose a Statement" at bounding box center [716, 127] width 245 height 13
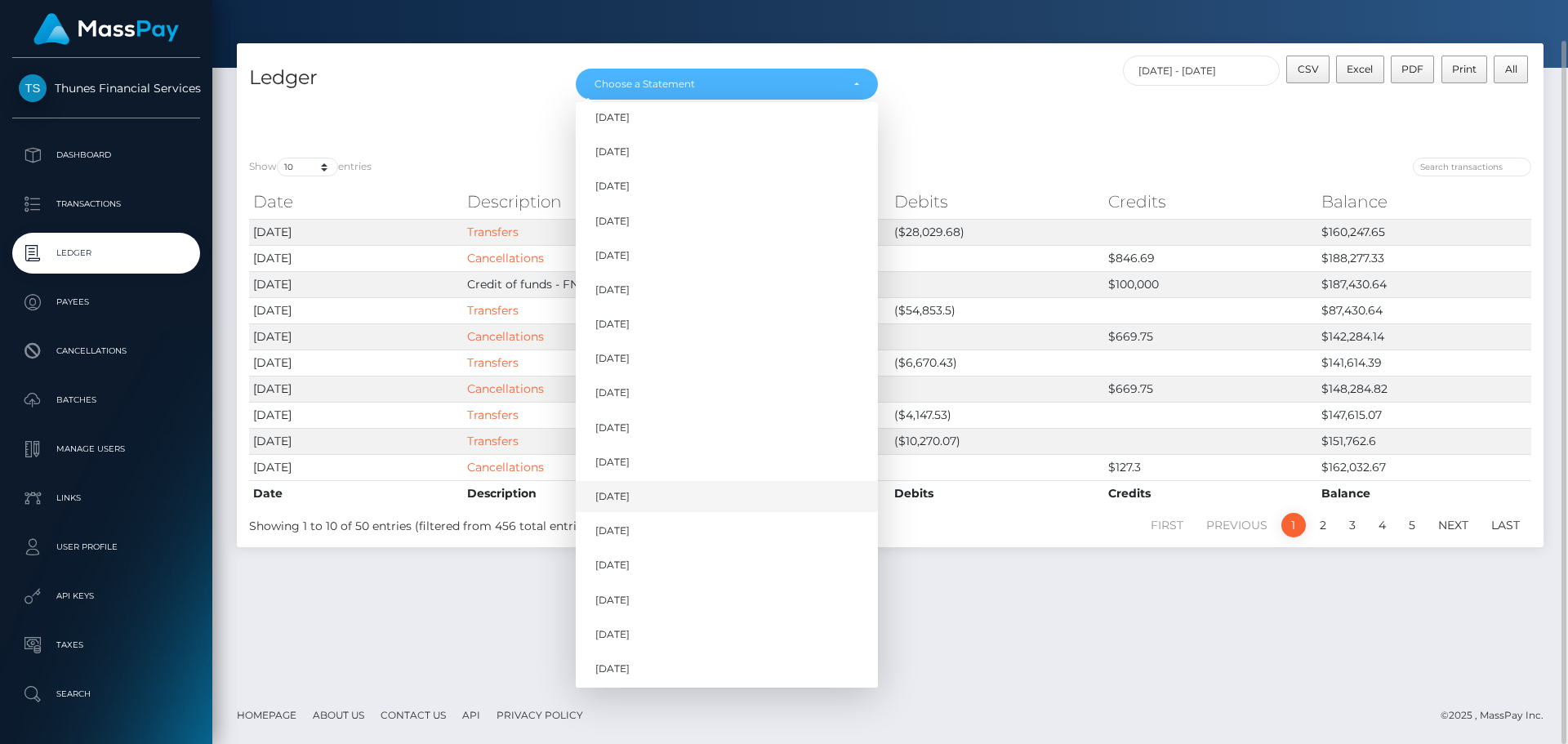
scroll to position [185, 0]
click at [630, 628] on span "Sep 2025" at bounding box center [612, 632] width 34 height 15
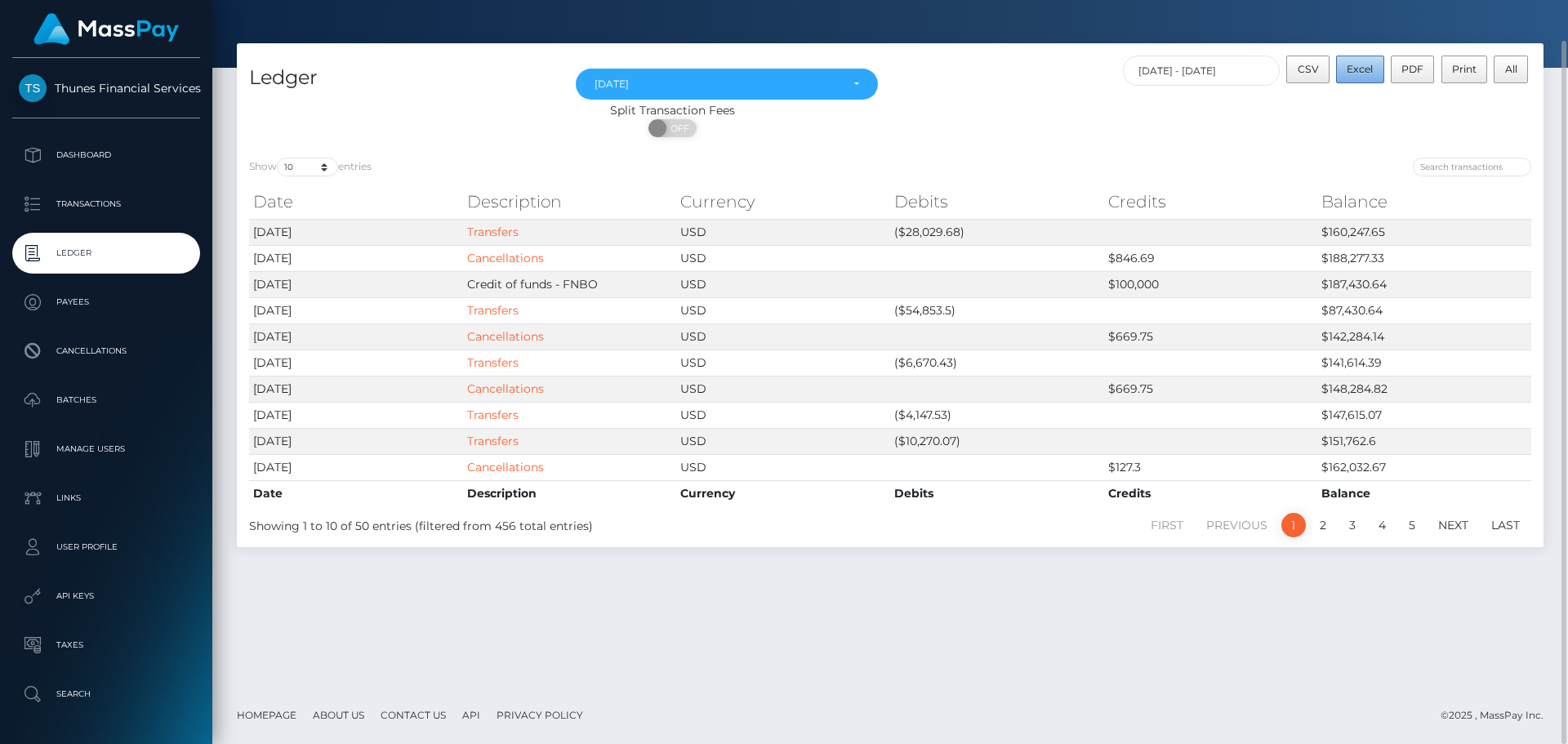
drag, startPoint x: 1361, startPoint y: 66, endPoint x: 1316, endPoint y: 93, distance: 52.5
click at [1361, 66] on span "Excel" at bounding box center [1359, 69] width 26 height 12
click at [1100, 134] on div "ON OFF" at bounding box center [672, 133] width 871 height 26
click at [856, 87] on div "Sep 2025" at bounding box center [726, 85] width 264 height 13
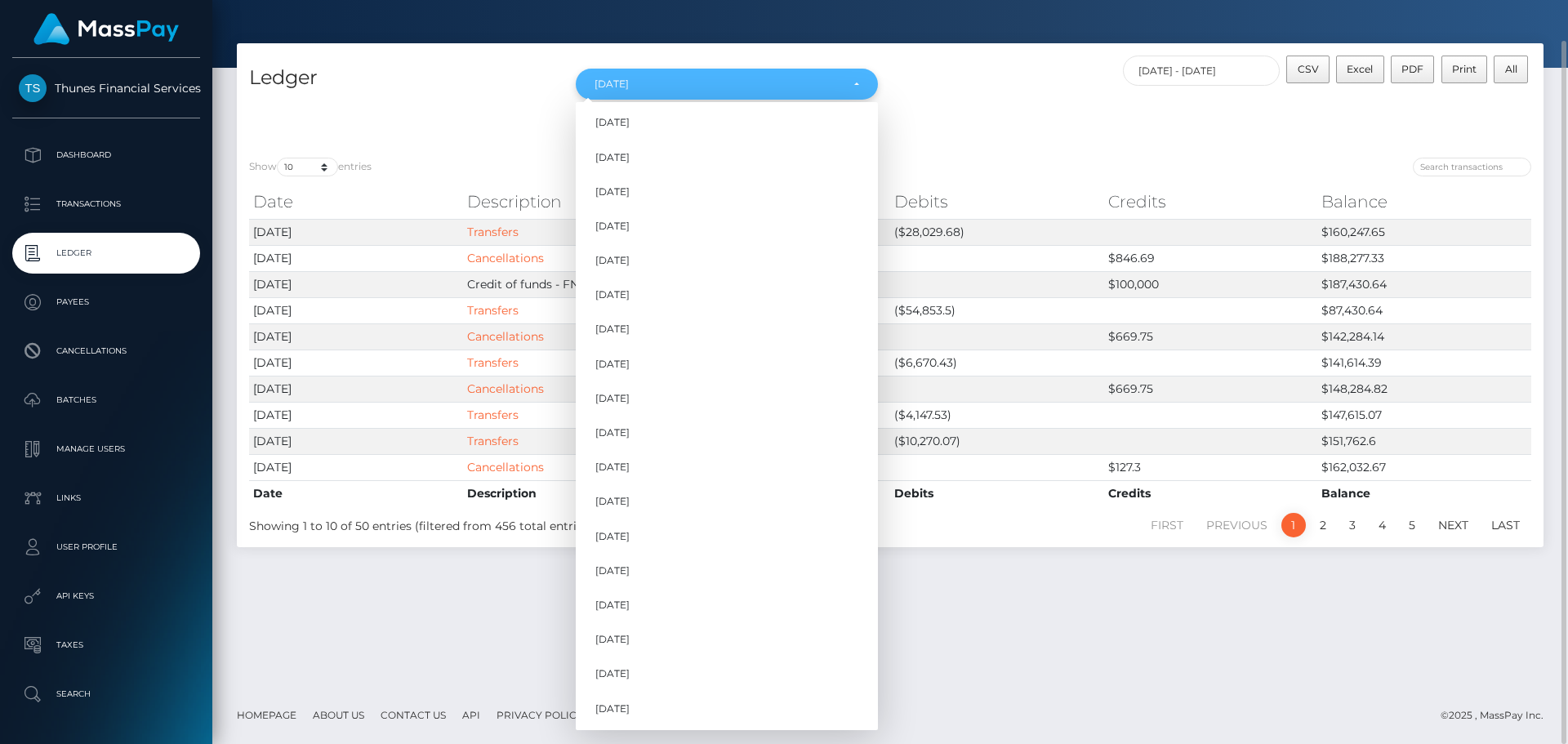
click at [856, 87] on div "Sep 2025" at bounding box center [726, 85] width 264 height 13
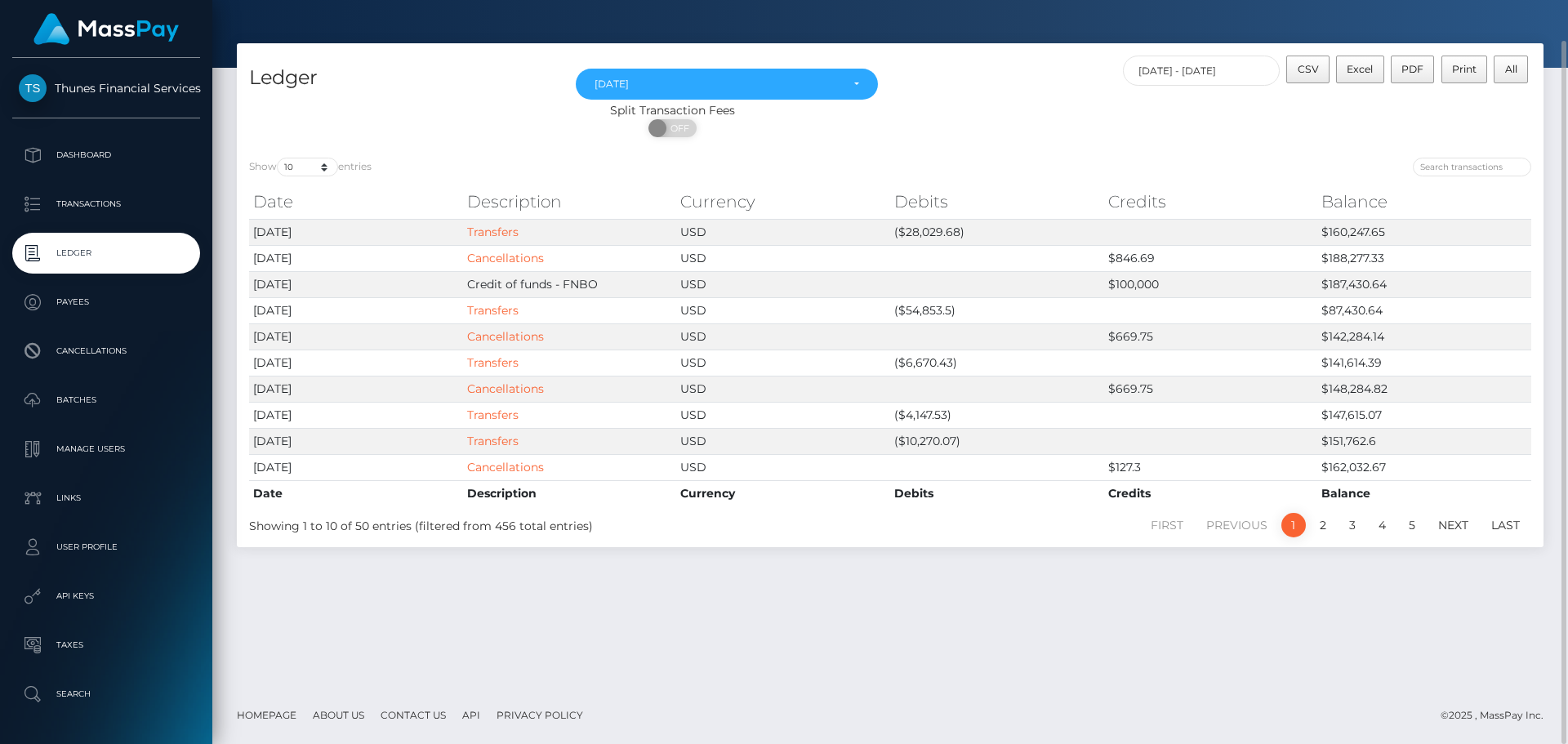
click at [1003, 111] on div "Split Transaction Fees" at bounding box center [672, 111] width 871 height 17
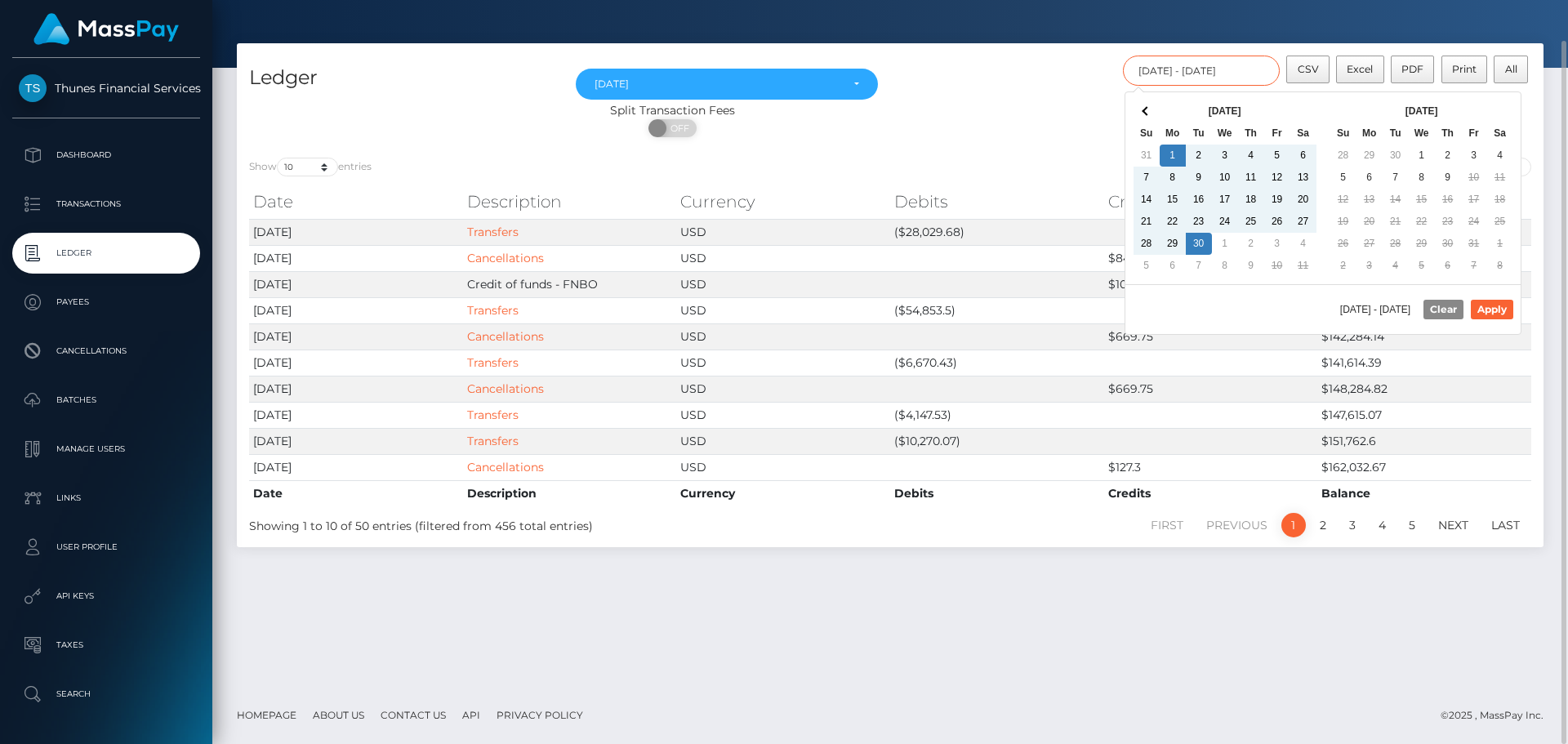
click at [1252, 71] on input "09/01/2025 - 09/30/2025" at bounding box center [1201, 71] width 158 height 30
click at [918, 154] on div "Show 10 25 50 100 250 entries Date Description Currency Debits Credits Balance …" at bounding box center [890, 346] width 1307 height 402
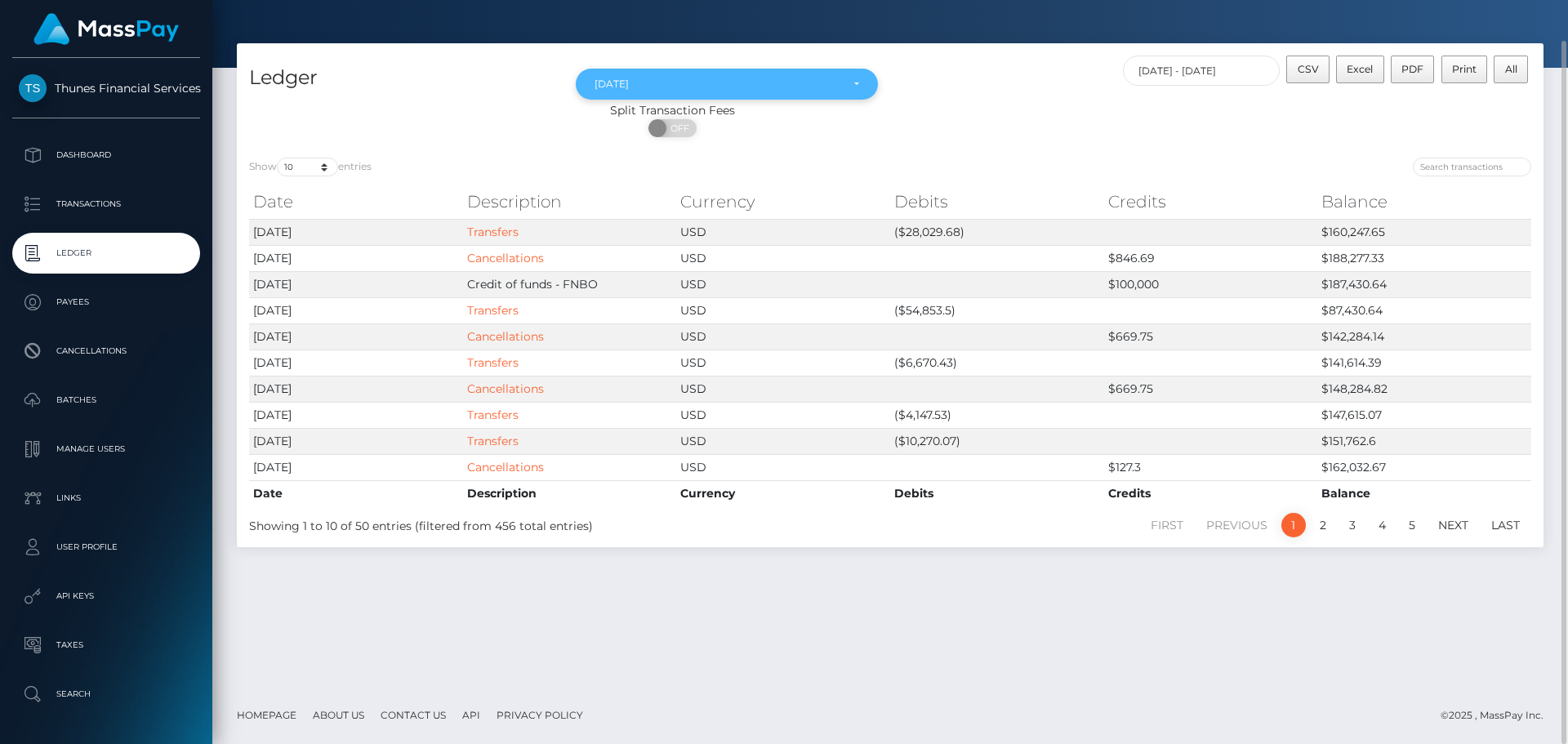
click at [790, 71] on div "Sep 2025" at bounding box center [726, 84] width 302 height 31
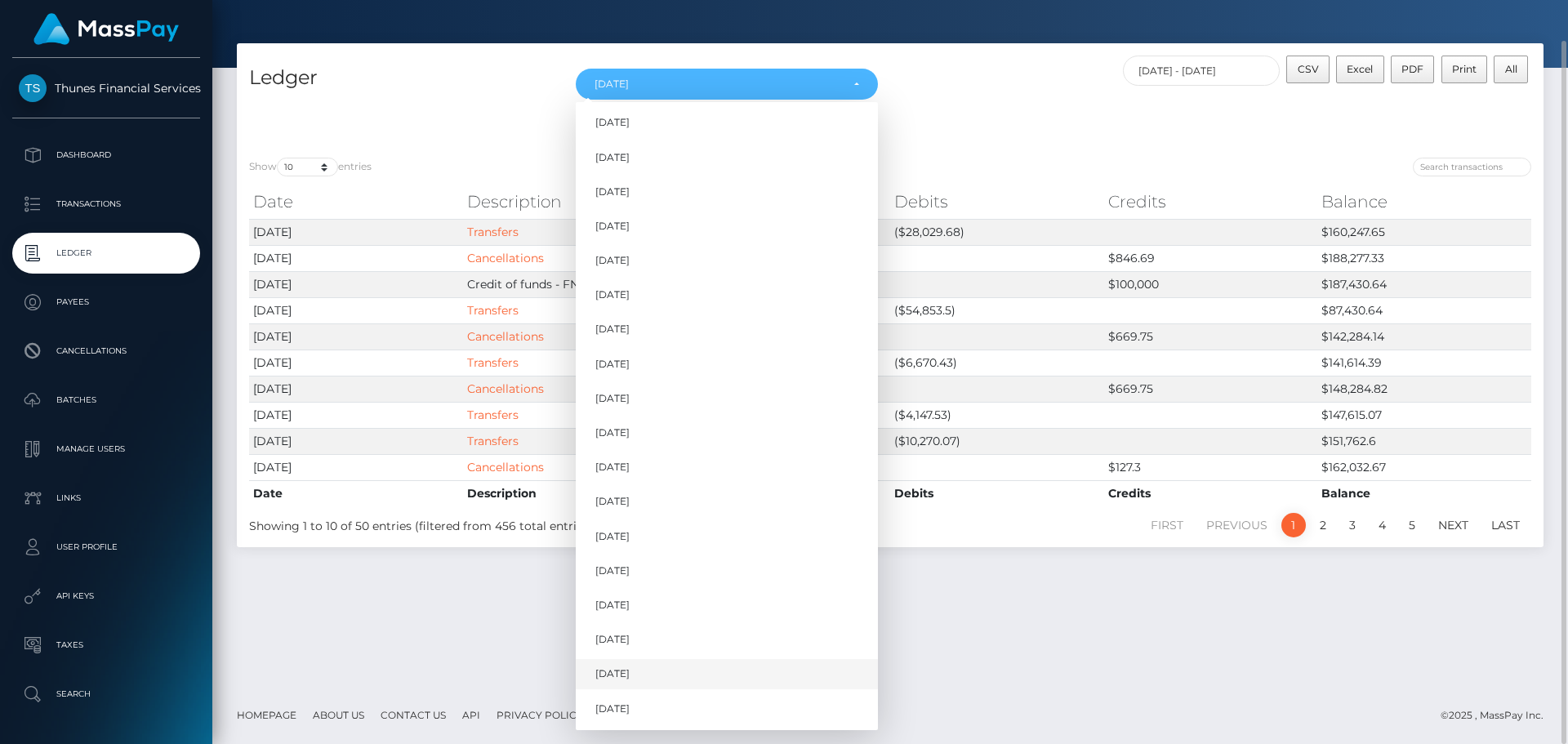
click at [630, 680] on span "Sep 2025" at bounding box center [612, 675] width 34 height 15
select select "Sep 2025"
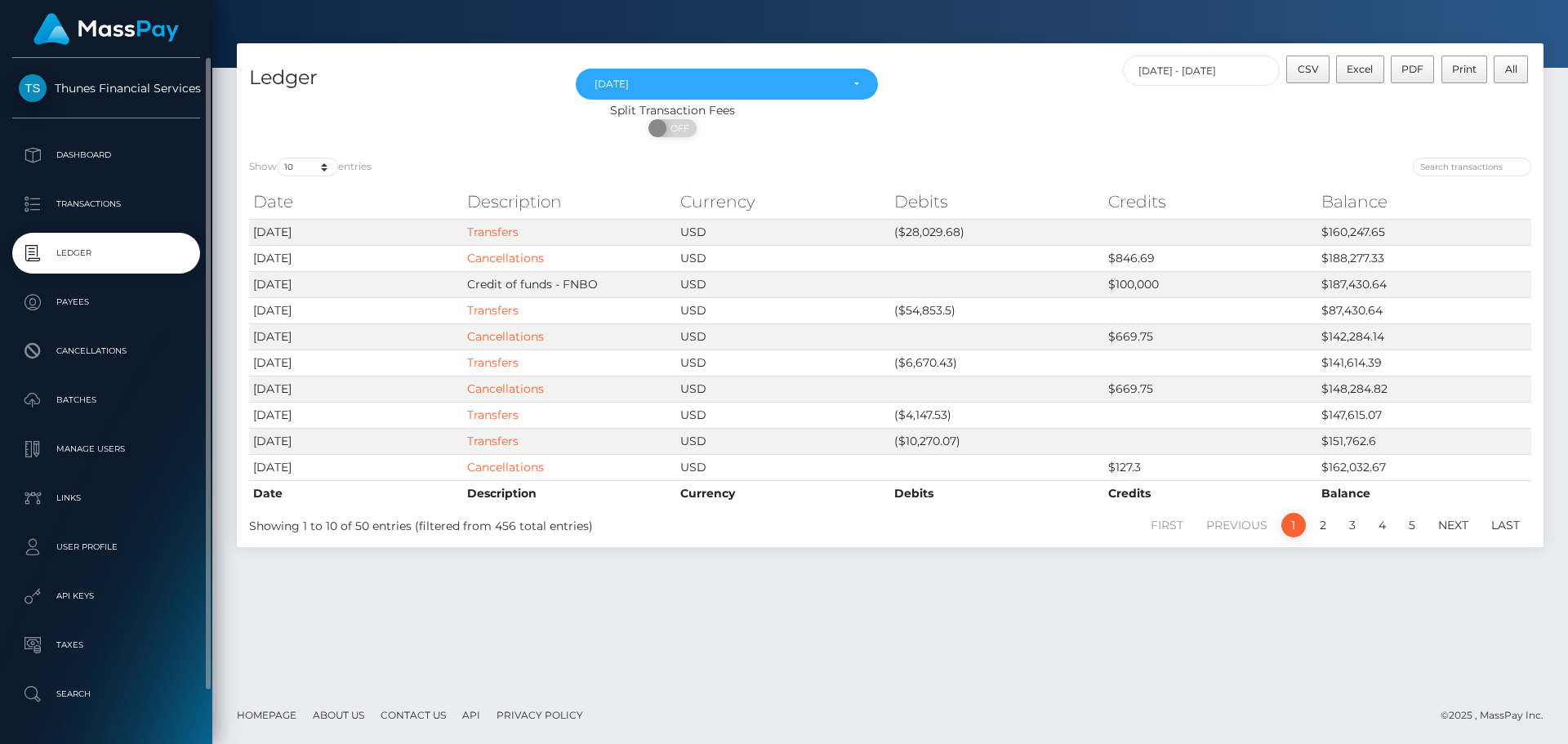
click at [121, 250] on p "Ledger" at bounding box center [106, 253] width 175 height 24
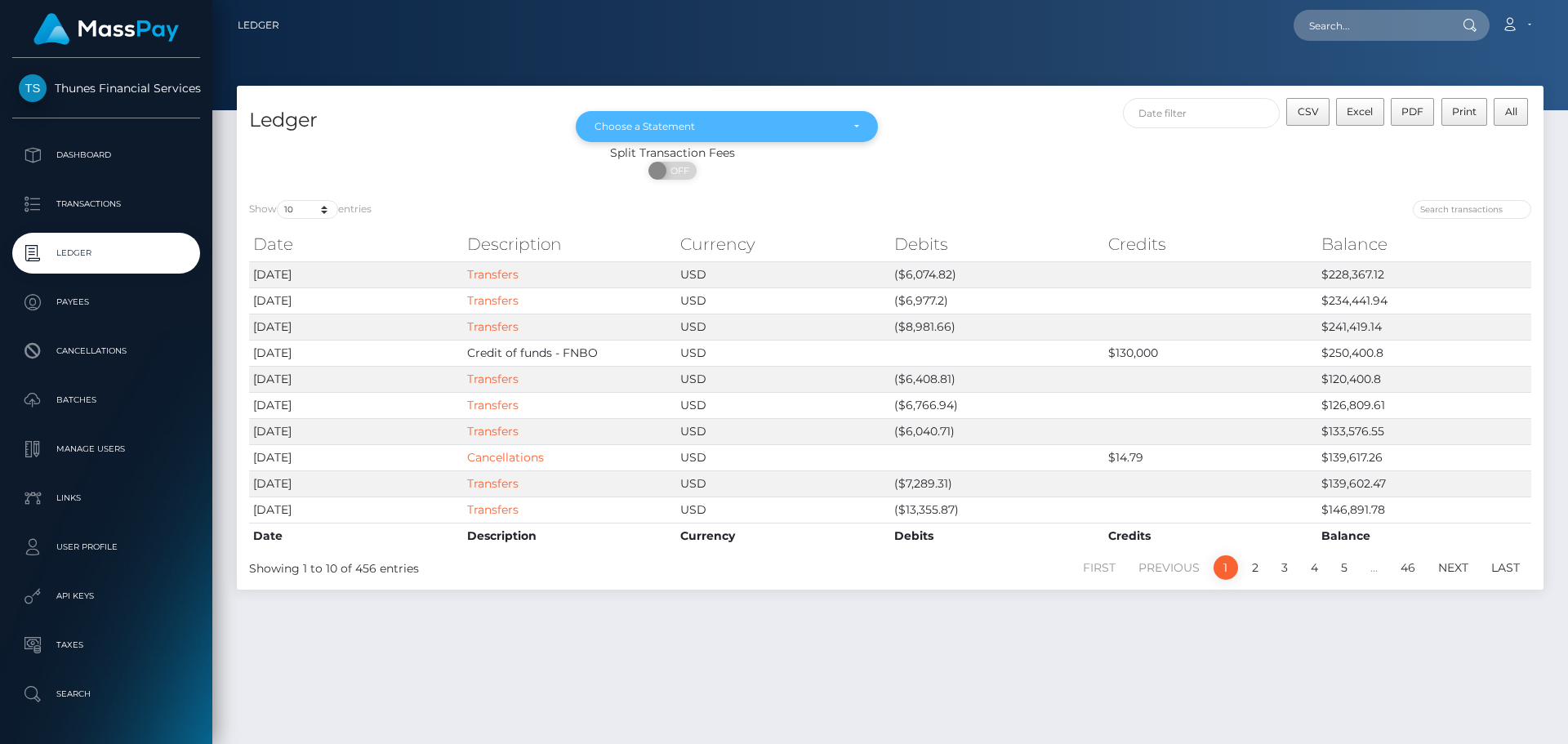
click at [853, 128] on div "Choose a Statement" at bounding box center [726, 127] width 264 height 13
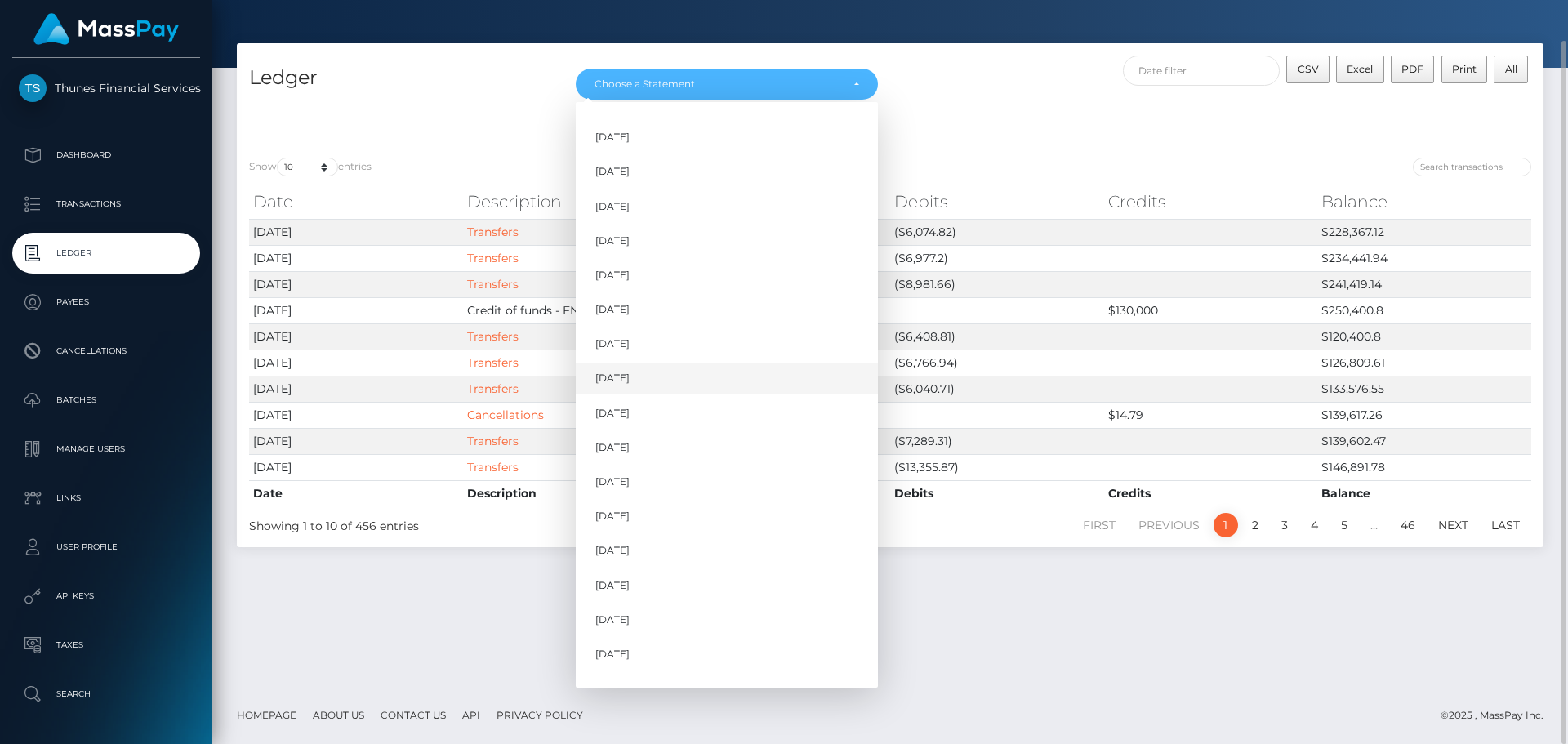
scroll to position [185, 0]
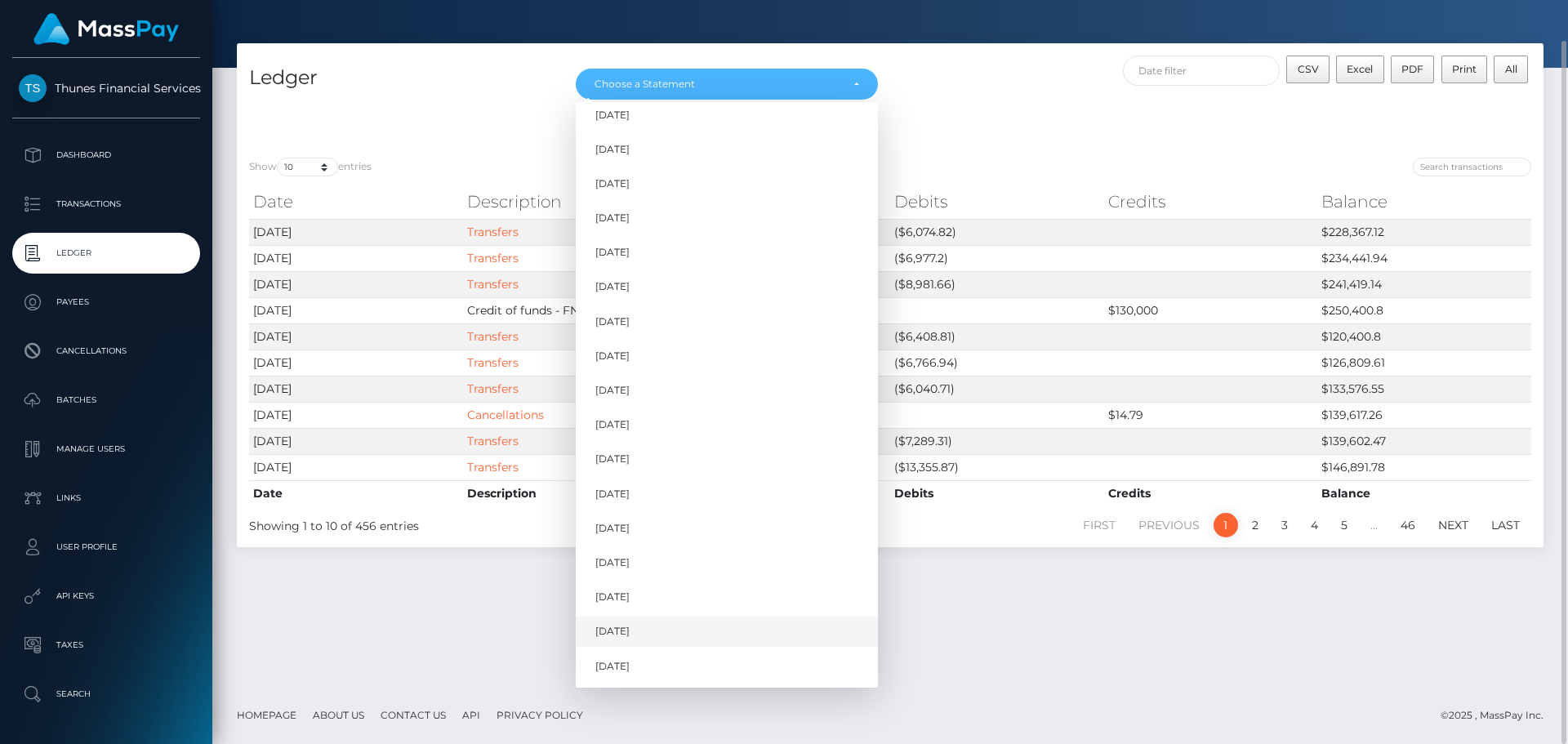
click at [647, 633] on link "[DATE]" at bounding box center [726, 632] width 302 height 30
select select "[DATE]"
